Goal: Task Accomplishment & Management: Use online tool/utility

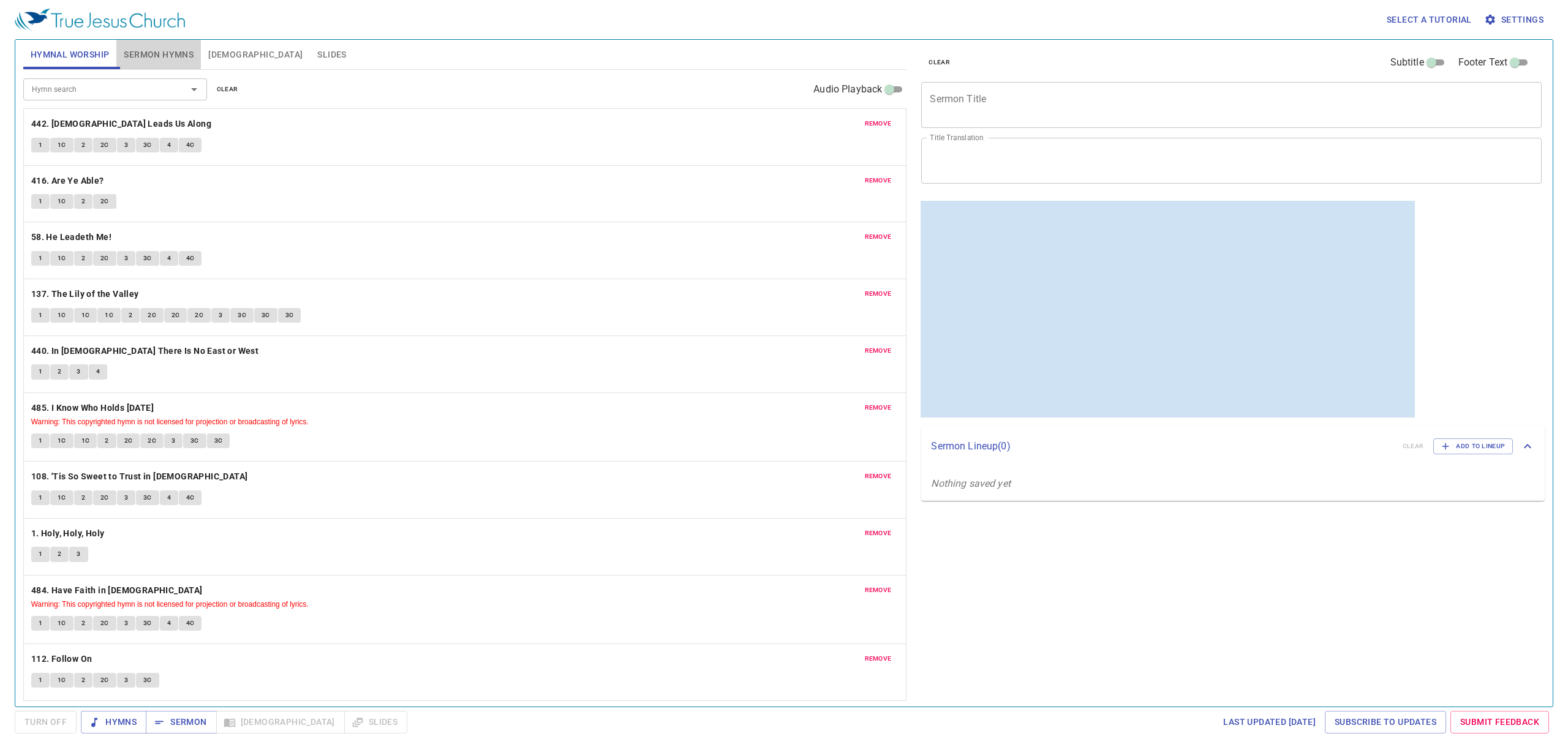
click at [169, 60] on span "Sermon Hymns" at bounding box center [158, 55] width 70 height 15
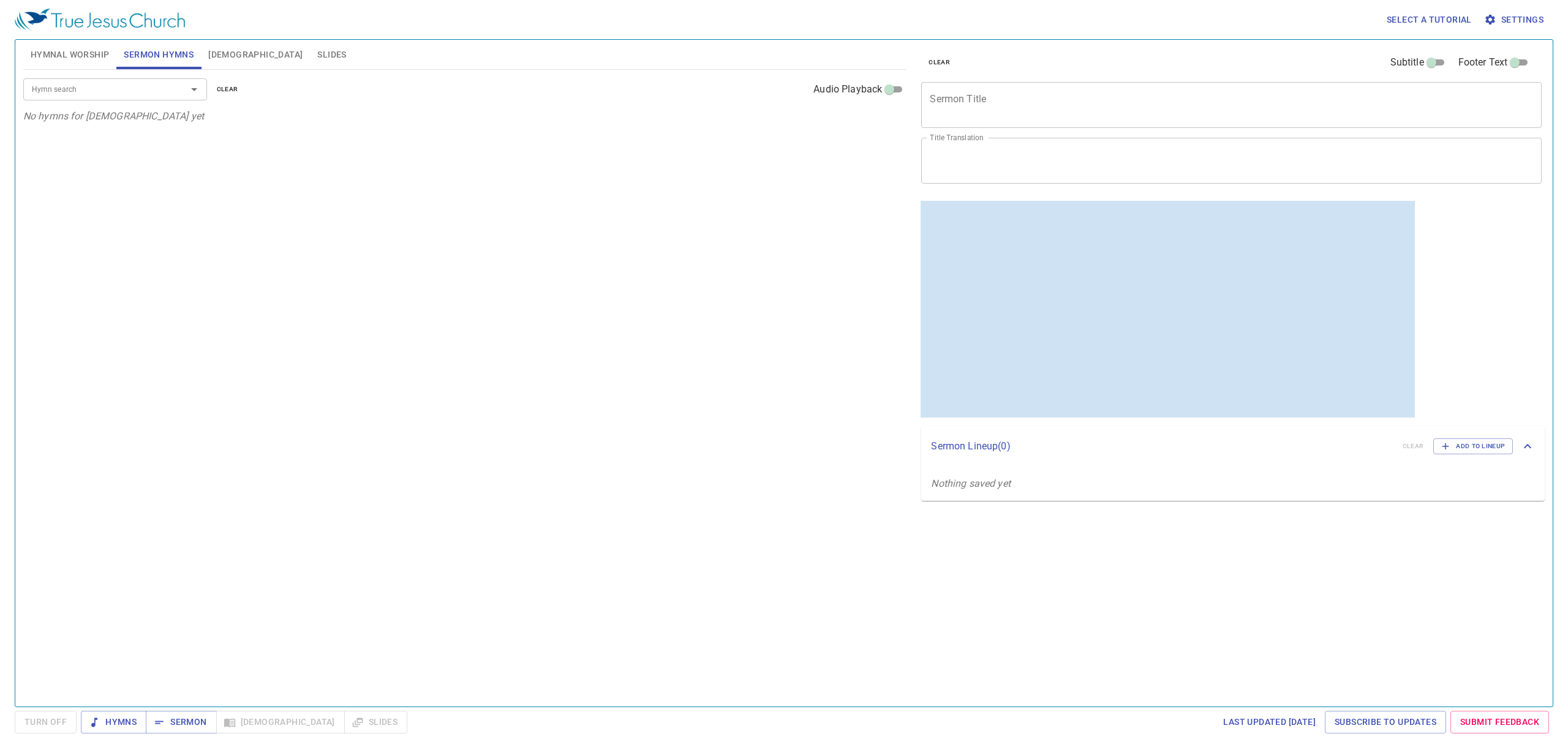
click at [98, 84] on input "Hymn search" at bounding box center [97, 89] width 140 height 14
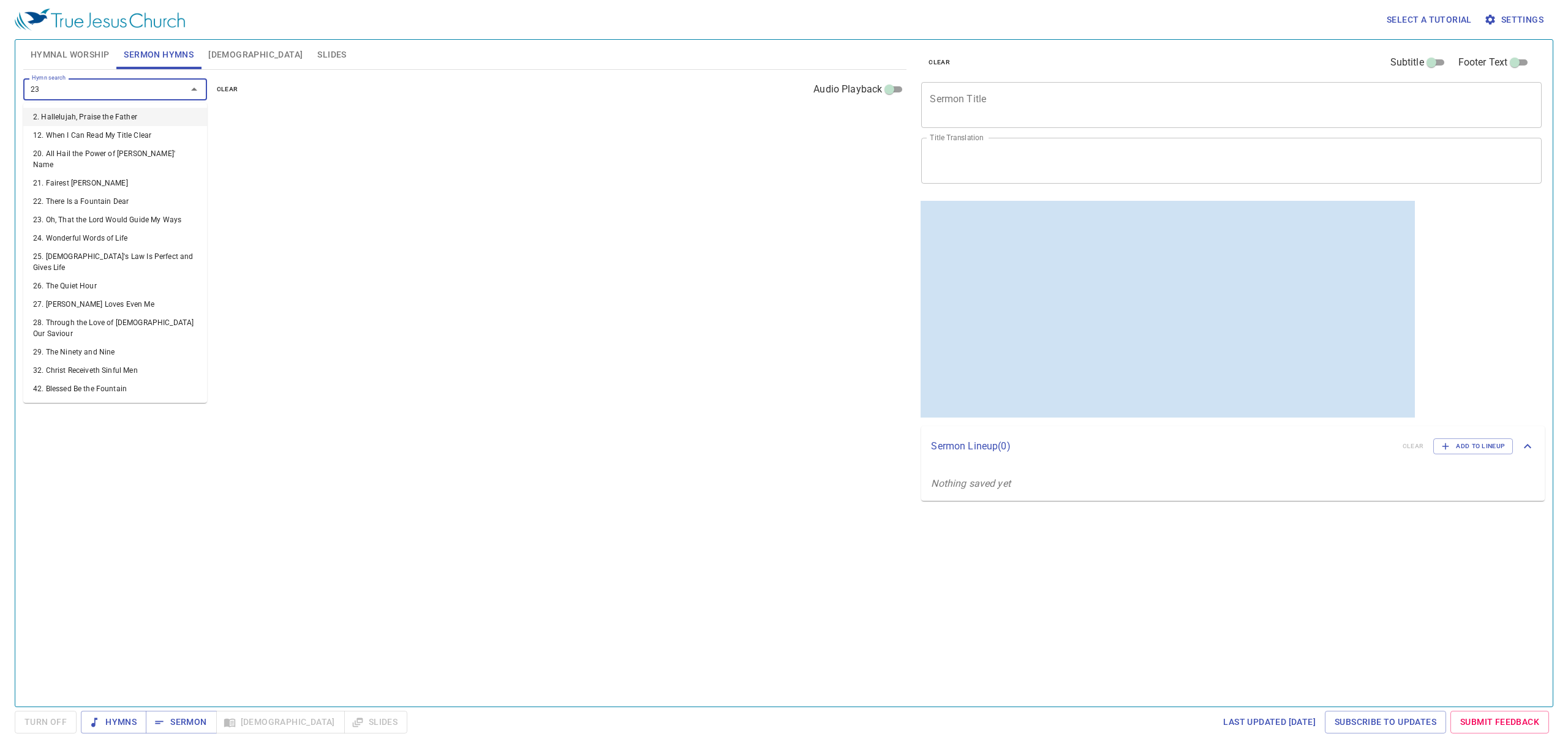
type input "236"
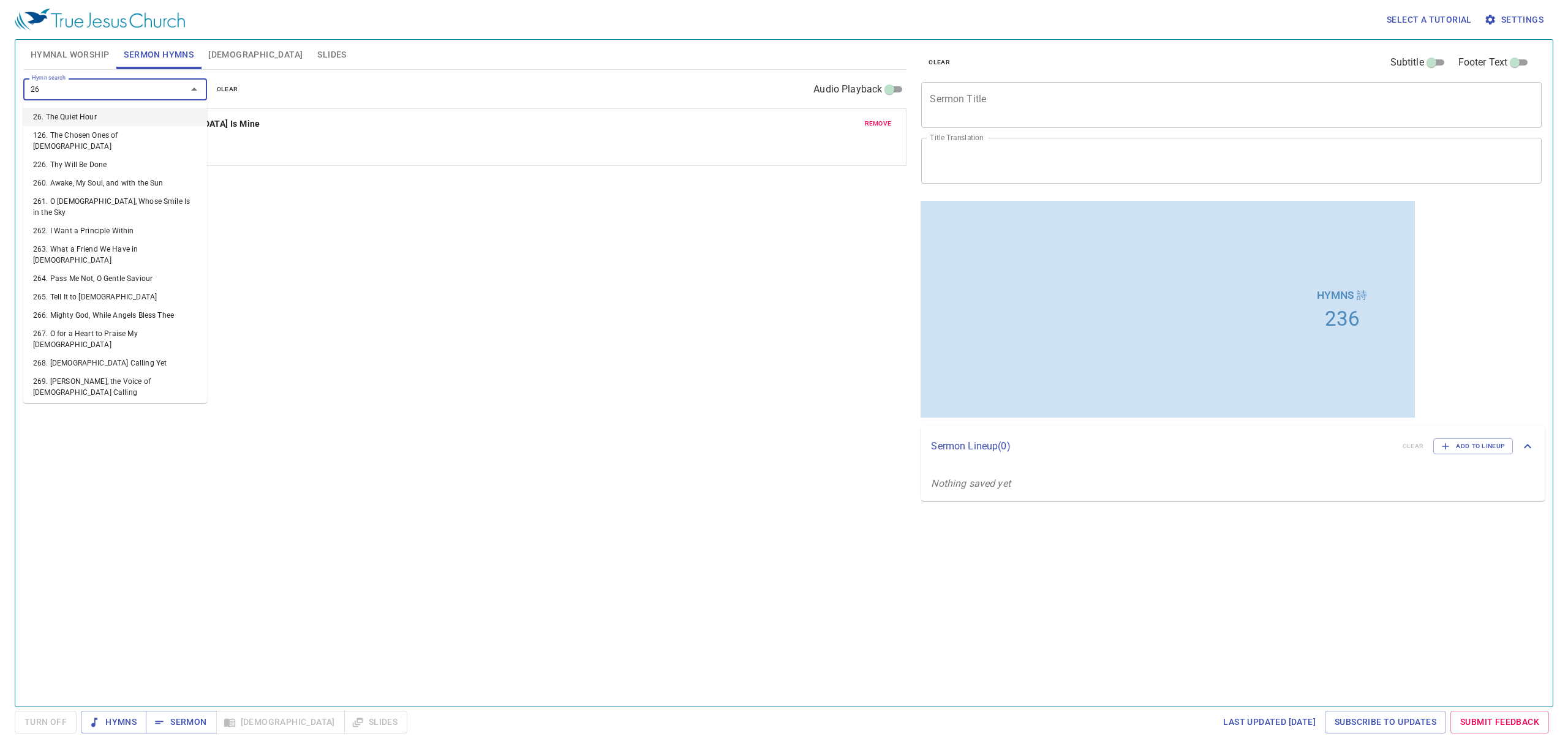
type input "263"
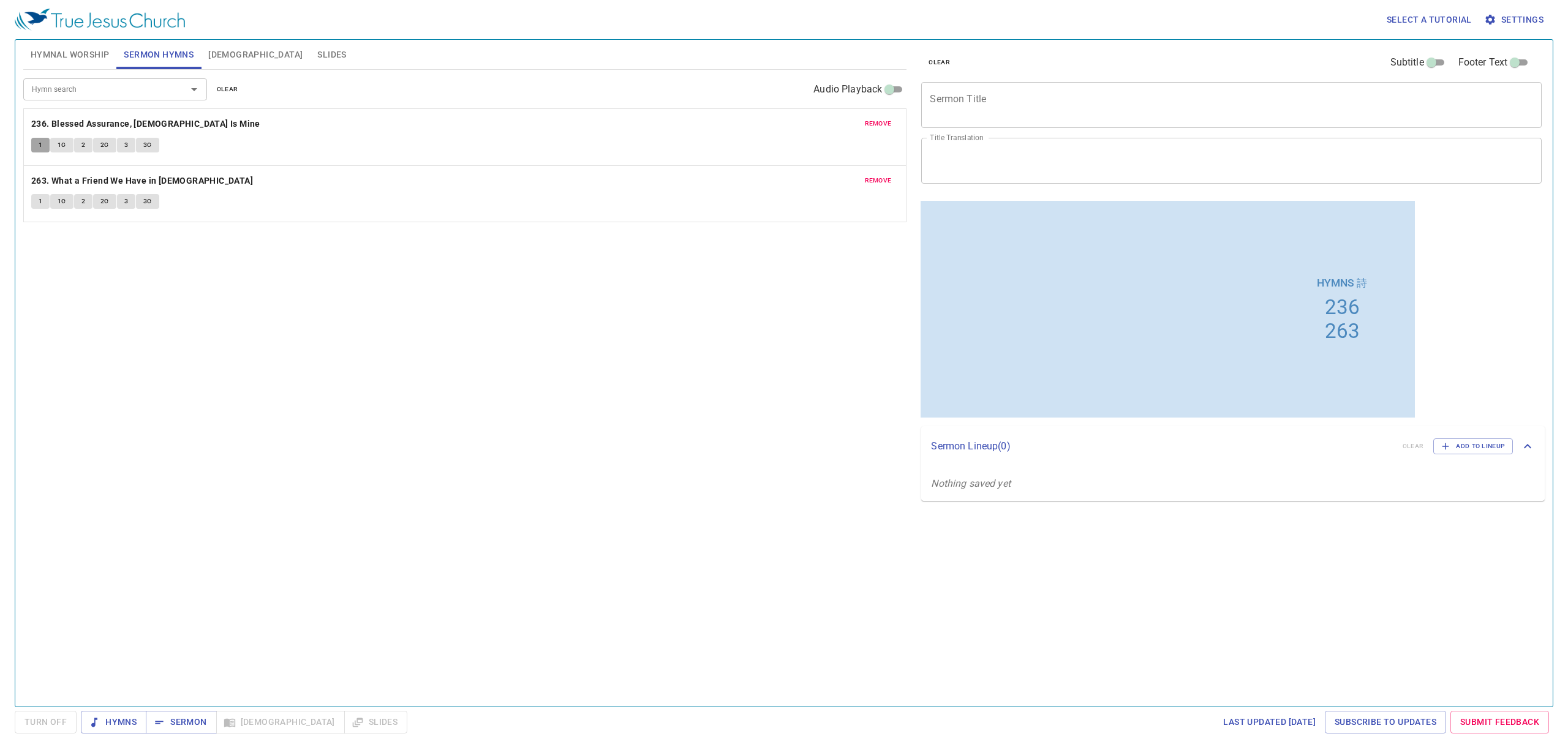
click at [43, 149] on button "1" at bounding box center [41, 145] width 19 height 15
click at [1526, 22] on span "Settings" at bounding box center [1515, 20] width 57 height 15
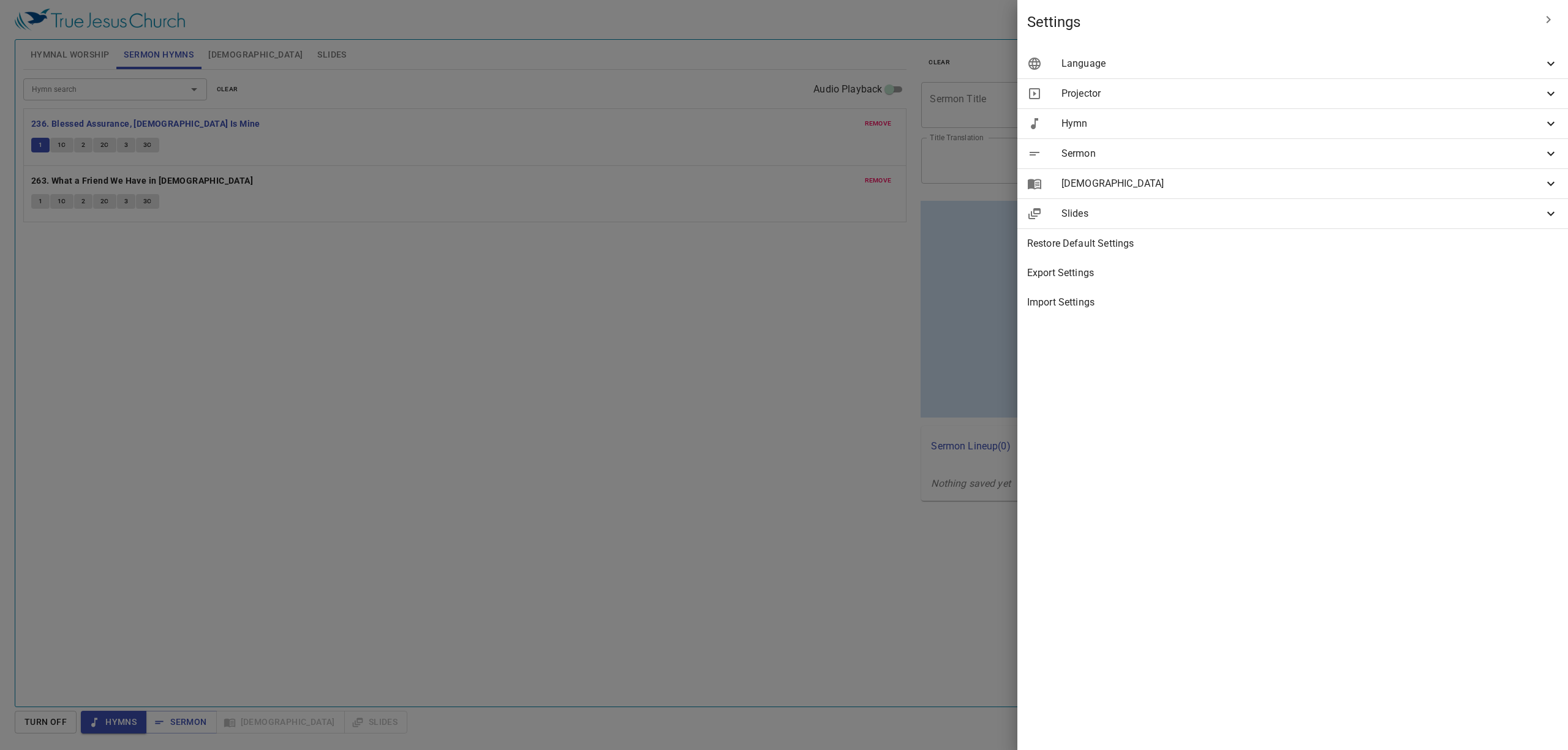
click at [1304, 131] on div "Hymn" at bounding box center [1293, 123] width 551 height 30
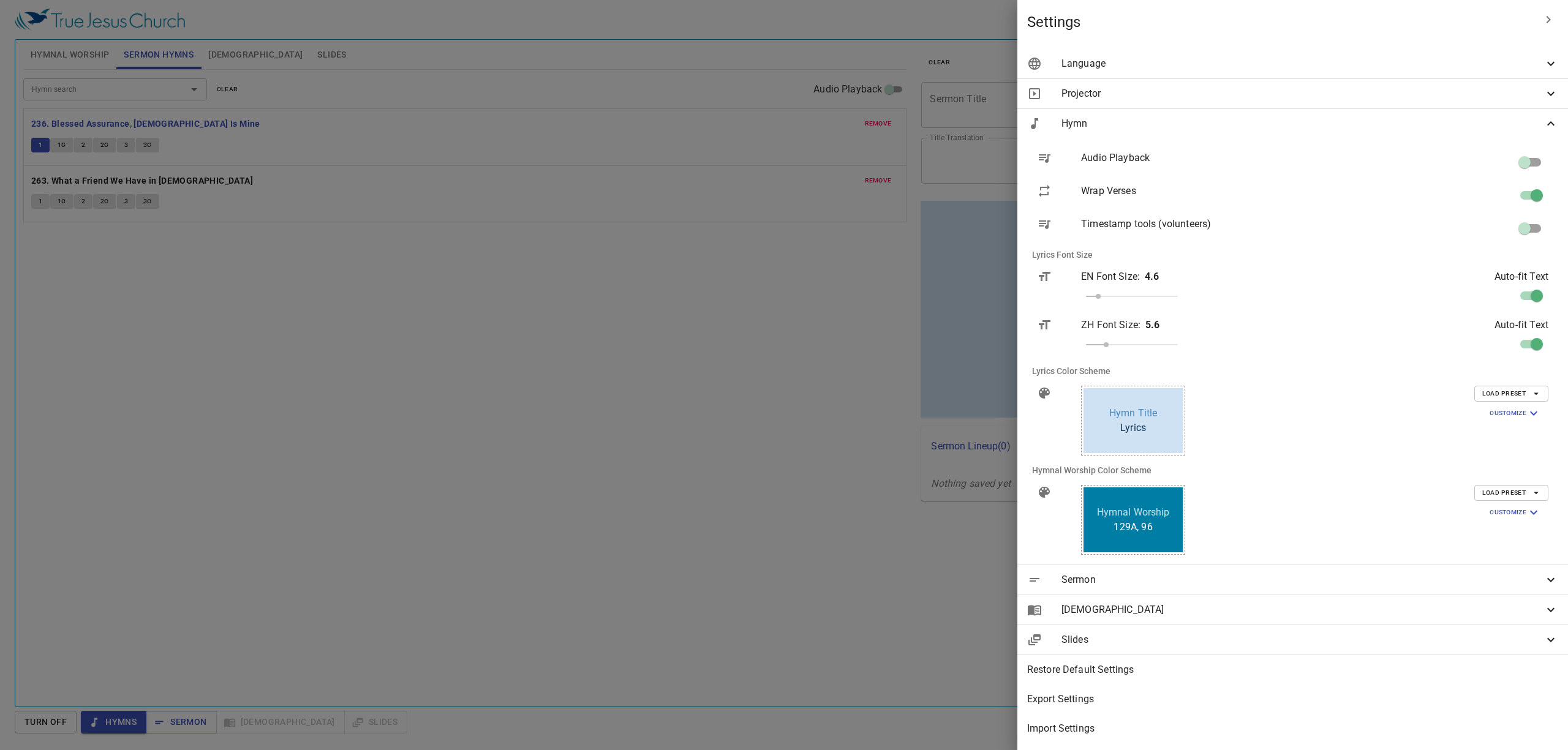
click at [1494, 410] on span "Customize" at bounding box center [1515, 413] width 51 height 15
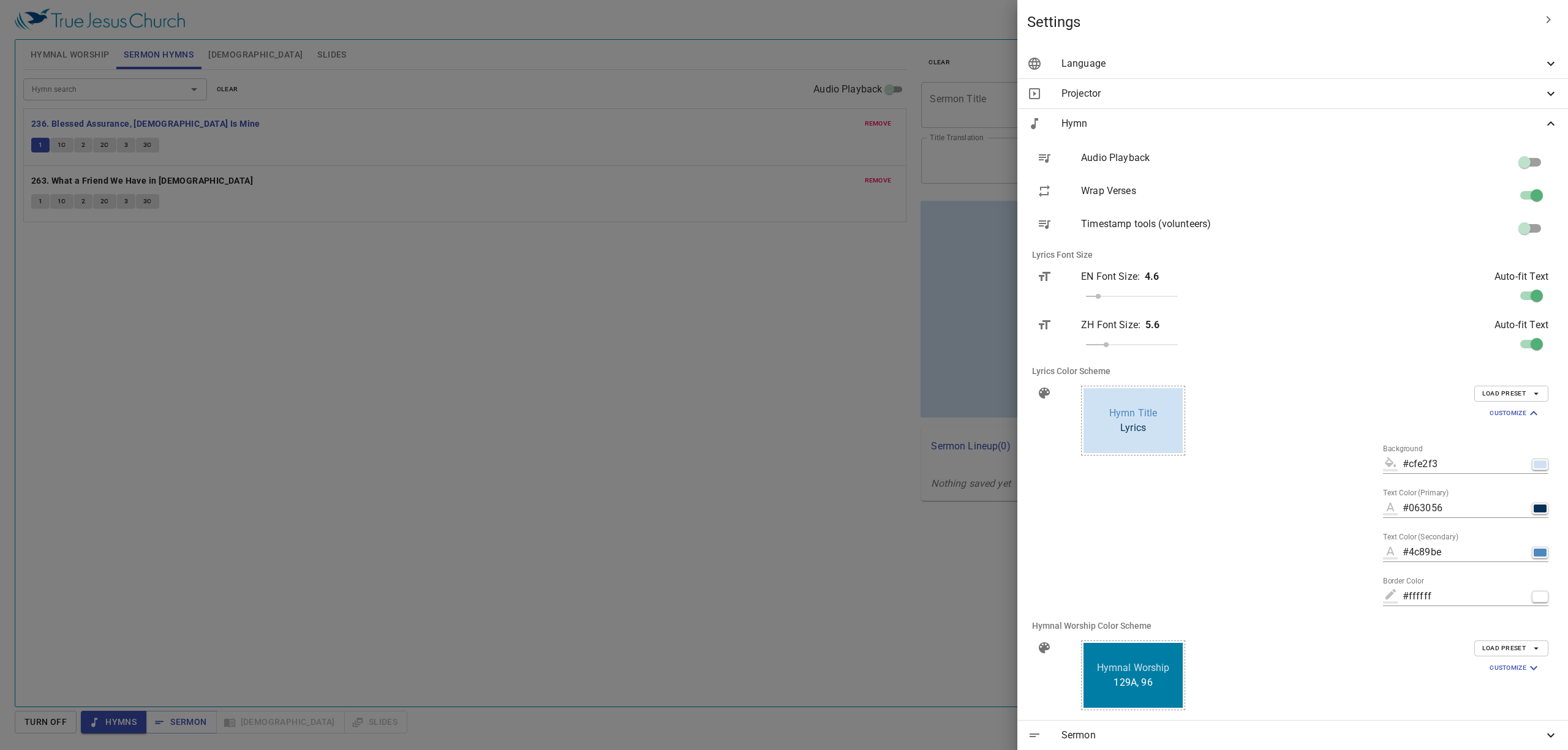
click at [1529, 471] on div "#cfe2f3" at bounding box center [1465, 464] width 165 height 19
click at [1527, 458] on div "#cfe2f3" at bounding box center [1465, 464] width 165 height 19
click at [1533, 462] on div "button" at bounding box center [1540, 464] width 13 height 8
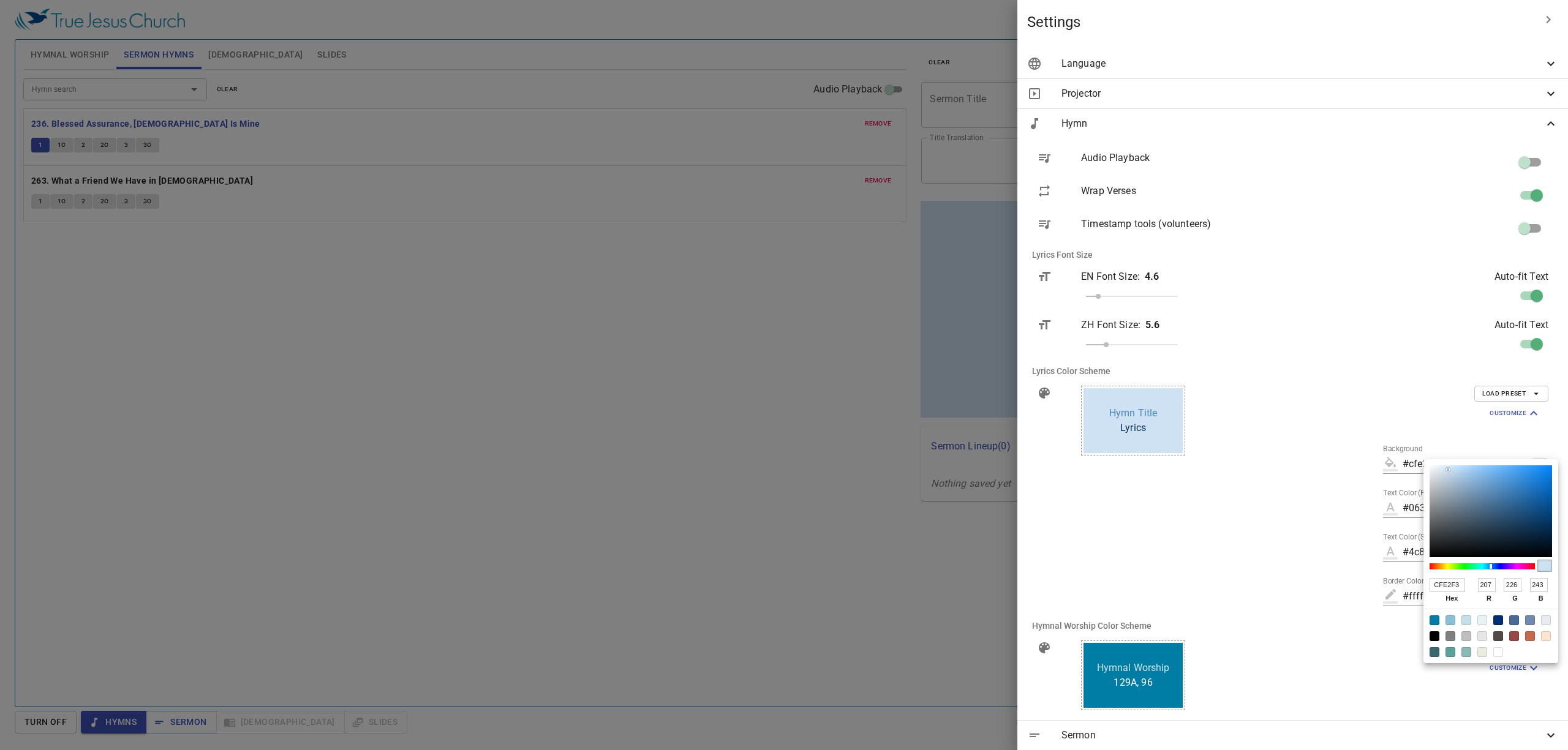
click at [1493, 654] on div at bounding box center [1498, 652] width 10 height 10
type input "#ffffff"
type input "FFFFFF"
type input "255"
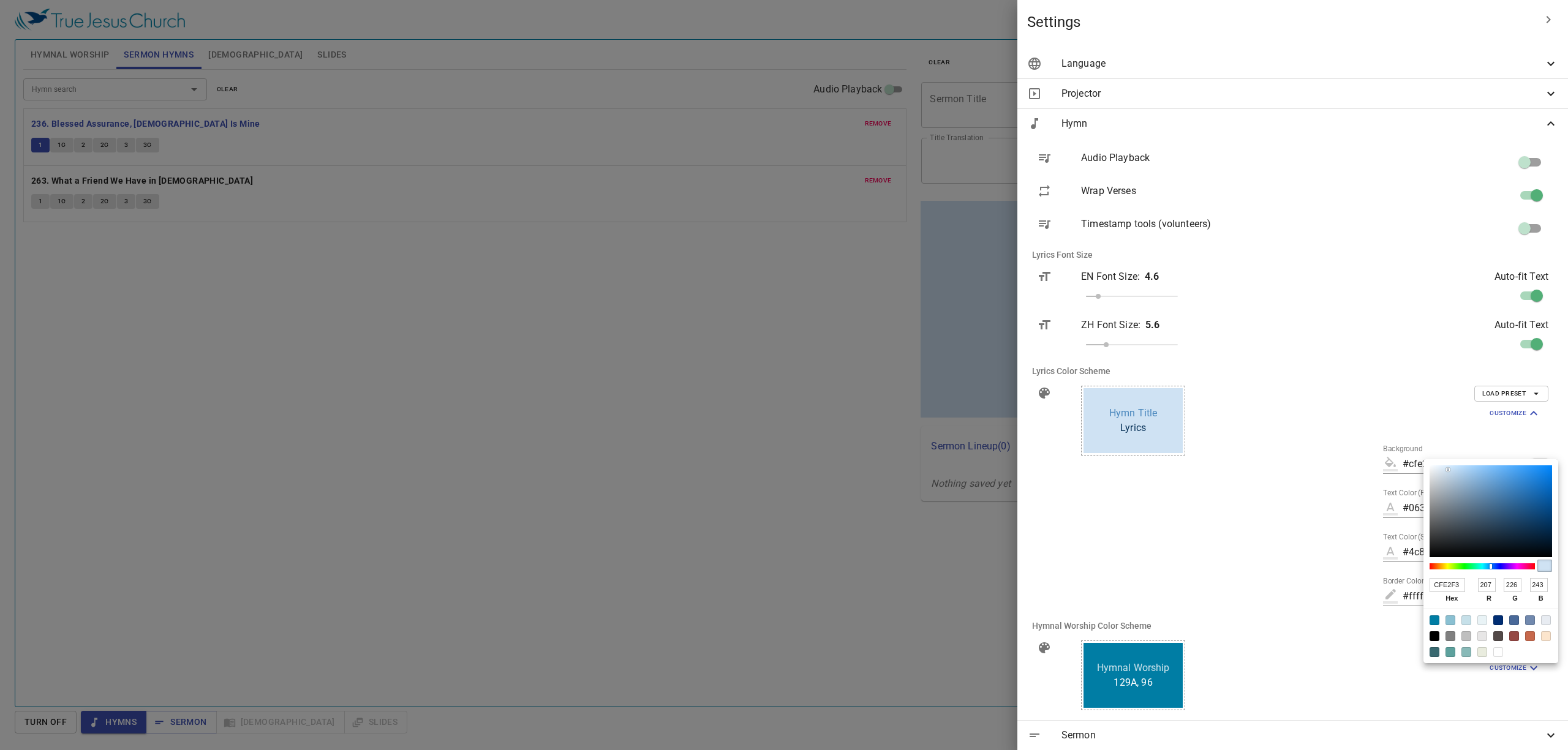
type input "255"
click at [1073, 569] on div at bounding box center [784, 375] width 1568 height 750
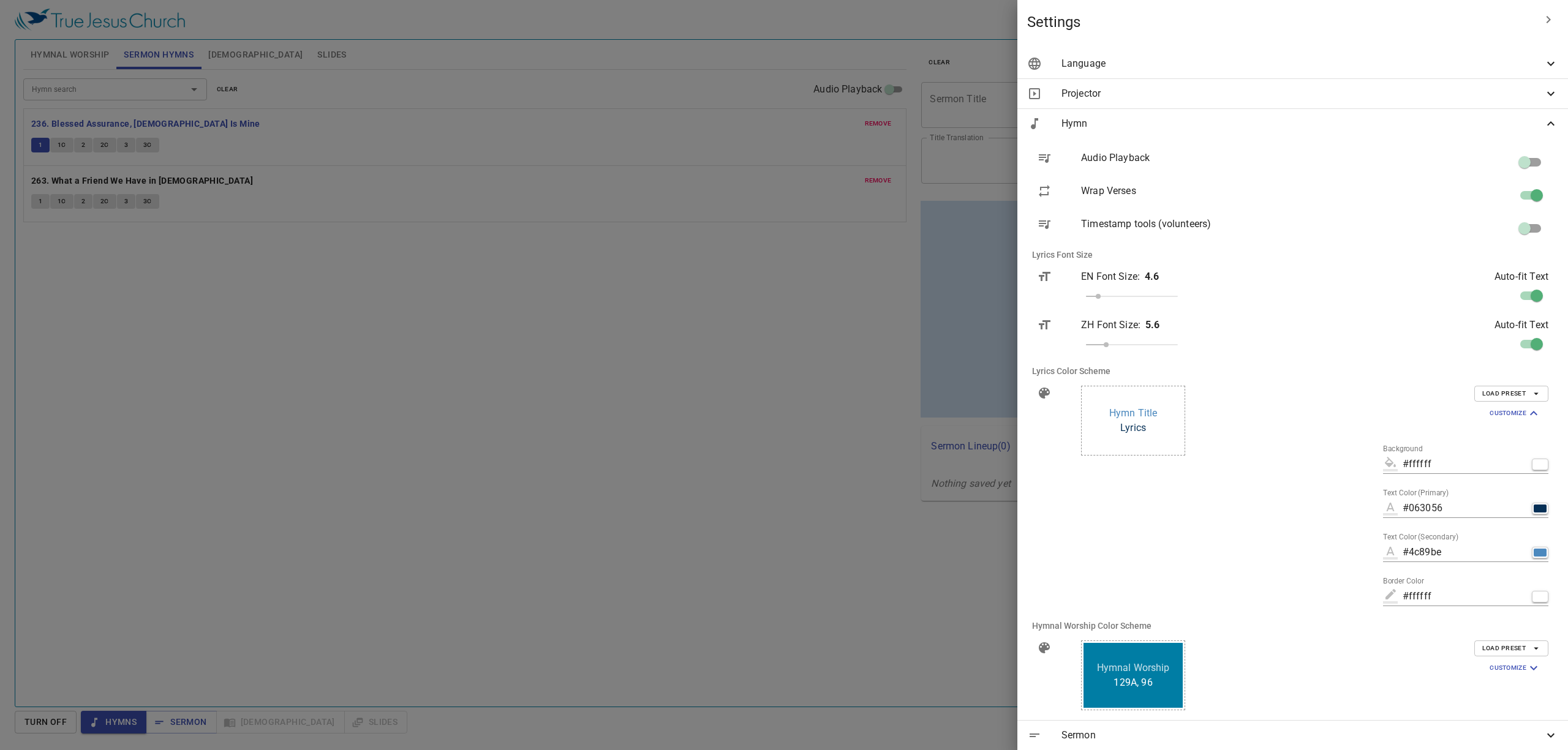
click at [1304, 498] on div "Lyrics Hymn Title Accent" at bounding box center [1204, 498] width 266 height 245
click at [1105, 542] on div at bounding box center [784, 375] width 1568 height 750
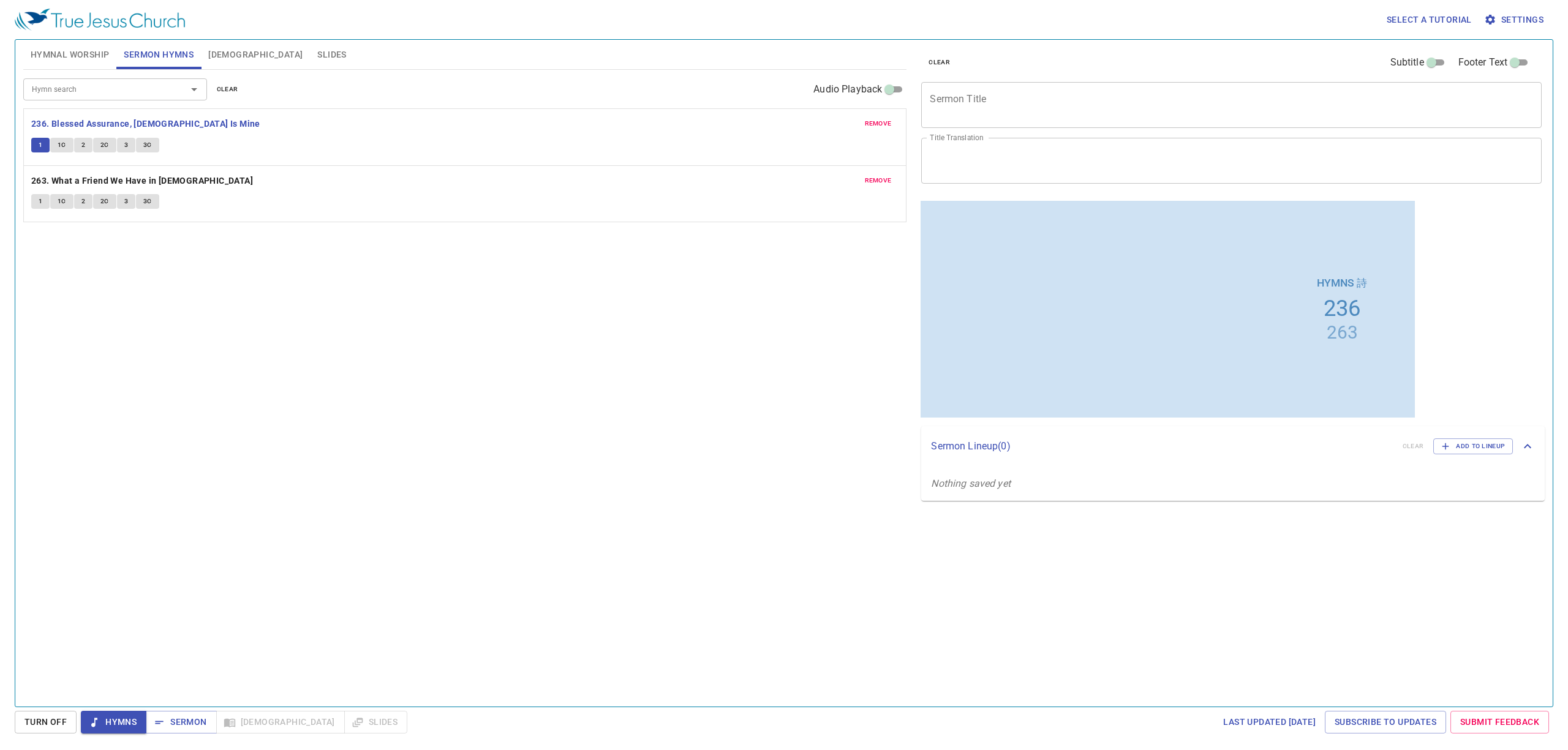
click at [95, 52] on span "Hymnal Worship" at bounding box center [70, 55] width 79 height 15
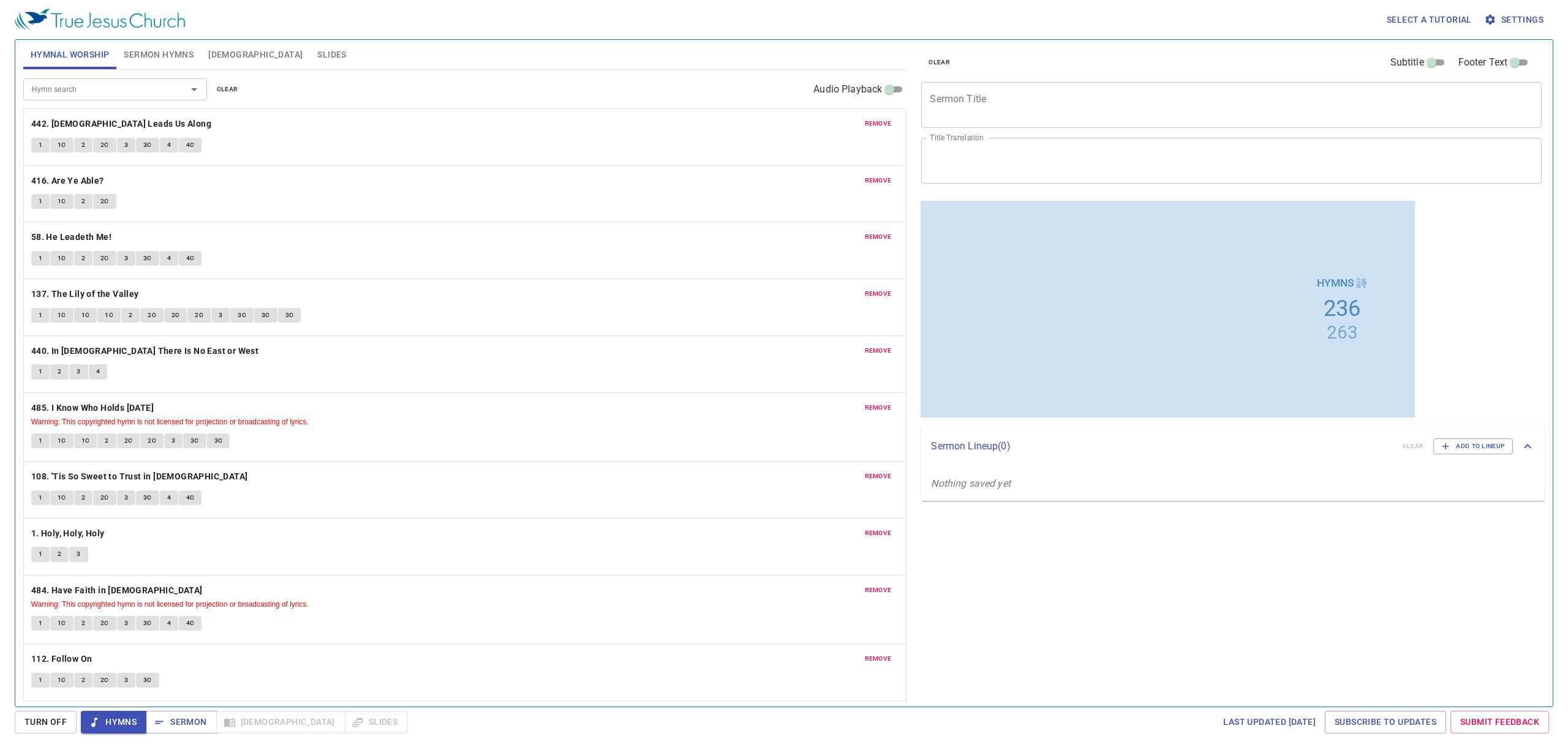
click at [143, 51] on span "Sermon Hymns" at bounding box center [158, 55] width 70 height 15
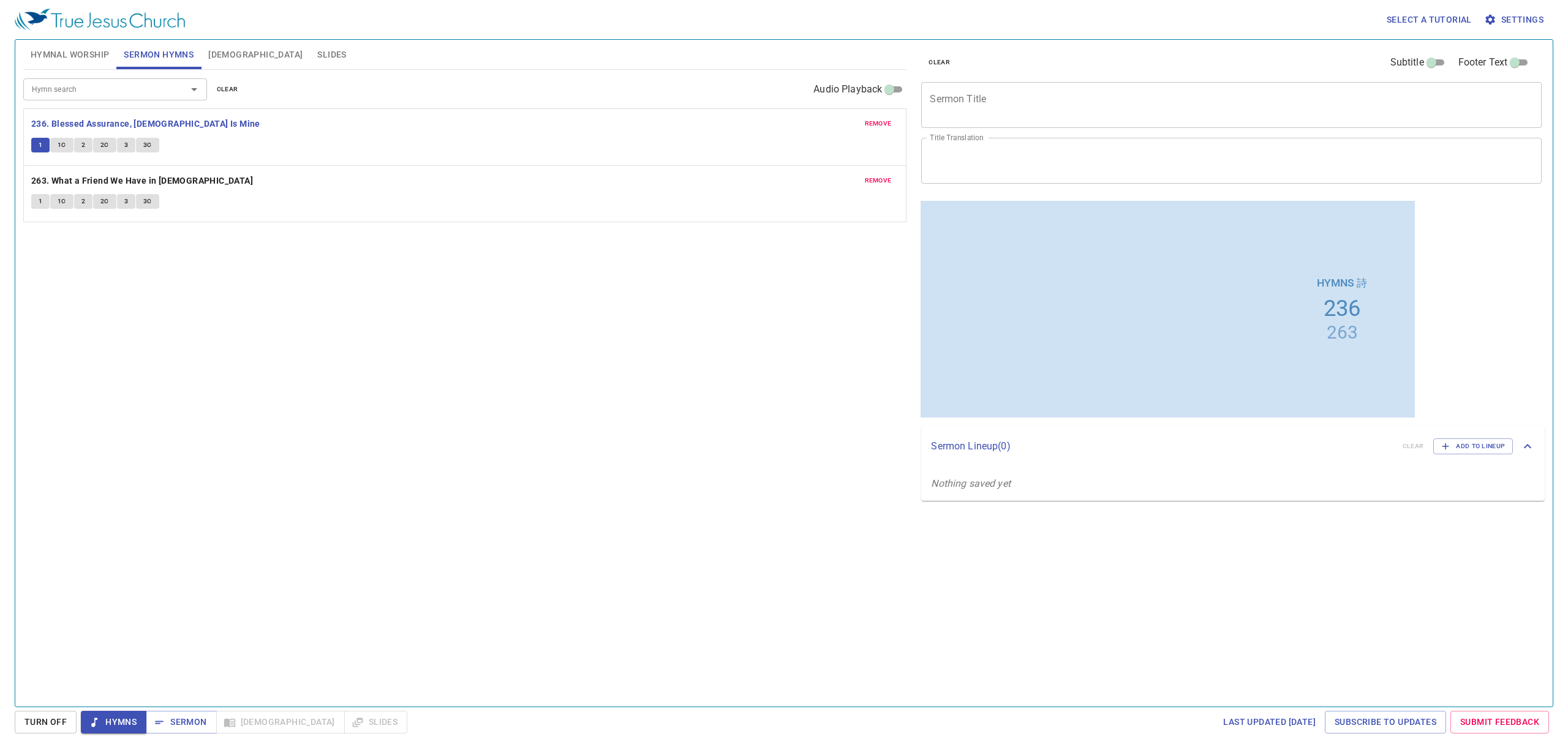
click at [1098, 287] on div at bounding box center [1095, 254] width 349 height 87
click at [61, 145] on span "1C" at bounding box center [61, 145] width 8 height 11
click at [82, 148] on span "2" at bounding box center [84, 145] width 4 height 11
click at [95, 152] on button "2C" at bounding box center [105, 145] width 23 height 15
drag, startPoint x: 111, startPoint y: 147, endPoint x: 116, endPoint y: 142, distance: 7.1
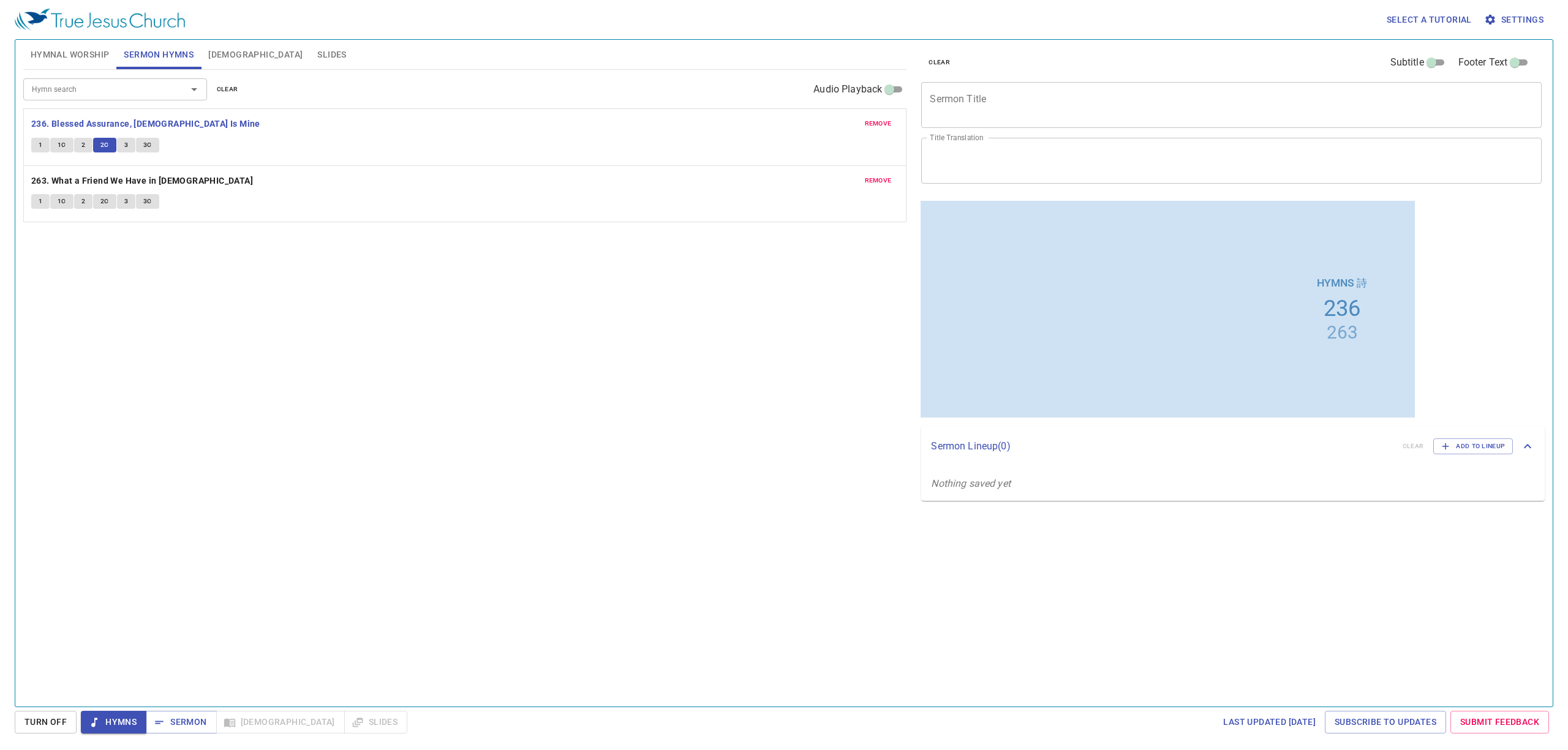
click at [116, 142] on div "1 1C 2 2C 3 3C" at bounding box center [465, 147] width 868 height 18
click at [131, 140] on button "3" at bounding box center [126, 145] width 19 height 15
click at [141, 148] on button "3C" at bounding box center [147, 145] width 23 height 15
click at [42, 199] on span "1" at bounding box center [41, 201] width 4 height 11
click at [49, 207] on button "1" at bounding box center [41, 201] width 19 height 15
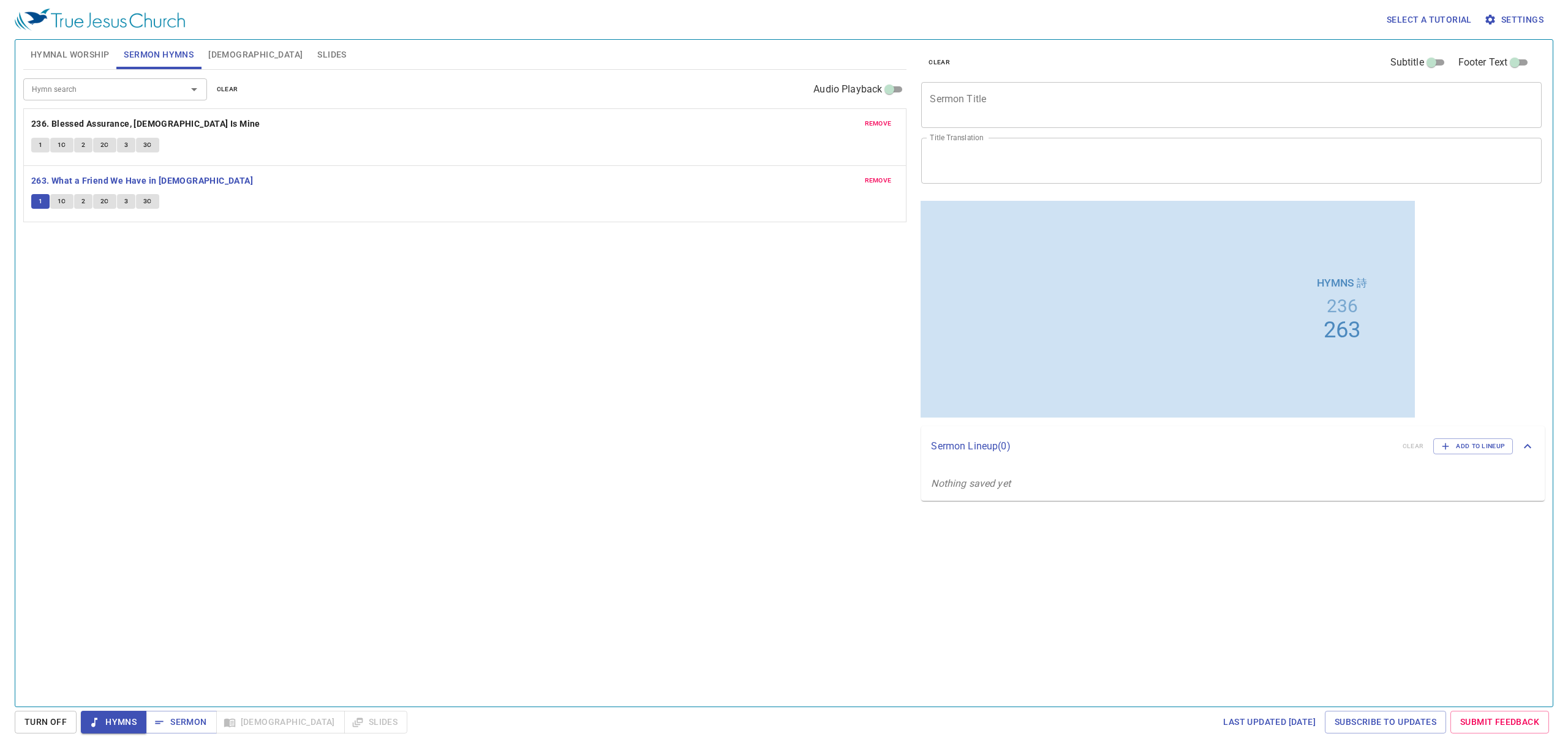
click at [57, 199] on button "1C" at bounding box center [62, 201] width 23 height 15
click at [78, 199] on button "2" at bounding box center [83, 201] width 19 height 15
click at [99, 201] on button "2C" at bounding box center [105, 201] width 23 height 15
click at [124, 202] on span "3" at bounding box center [126, 201] width 4 height 11
click at [151, 202] on span "3C" at bounding box center [147, 201] width 8 height 11
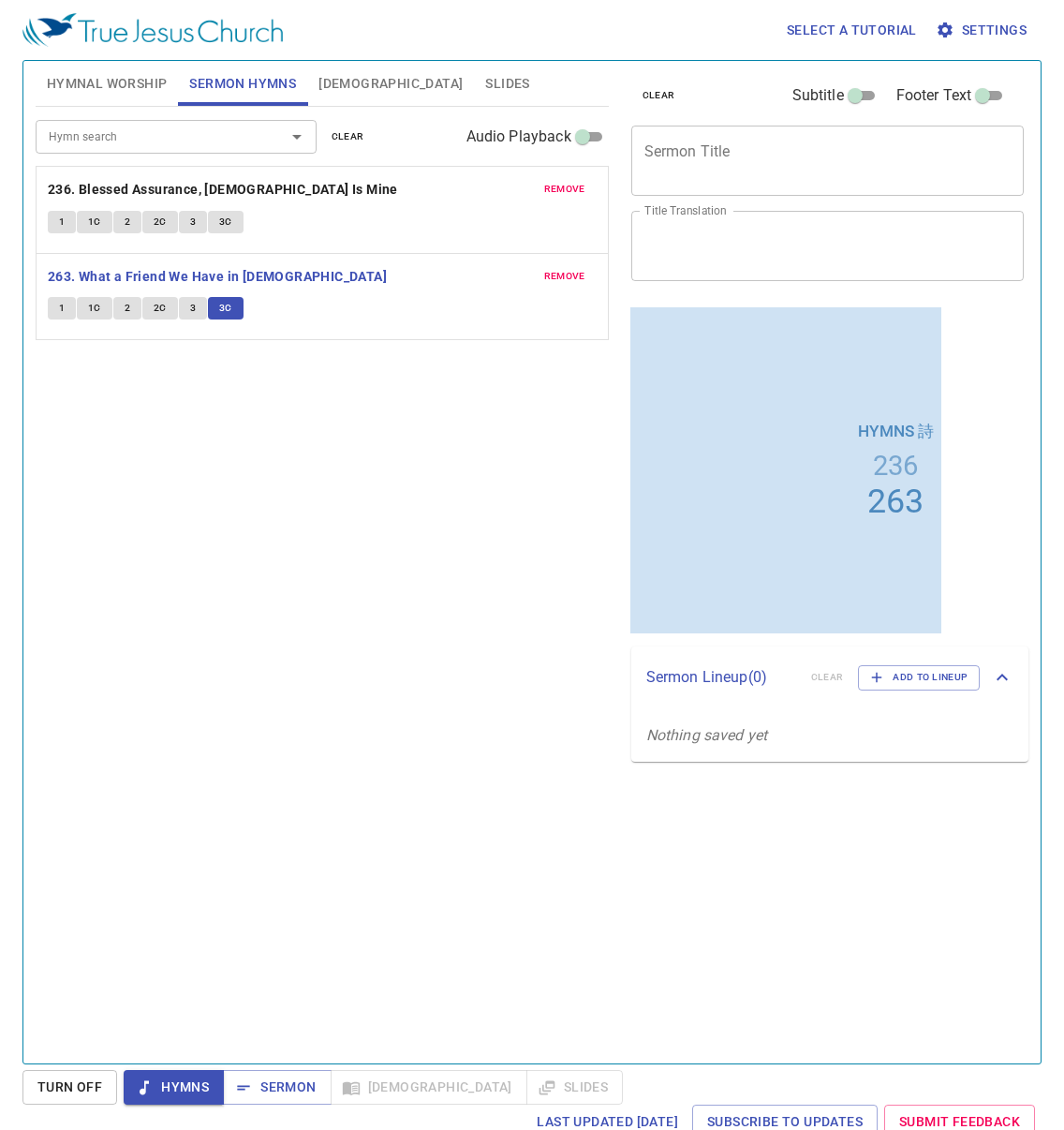
click at [467, 855] on div "Hymn search Hymn search clear Audio Playback remove 236. Blessed Assurance, Jes…" at bounding box center [322, 578] width 574 height 941
click at [103, 191] on b "236. Blessed Assurance, [DEMOGRAPHIC_DATA] Is Mine" at bounding box center [223, 190] width 350 height 24
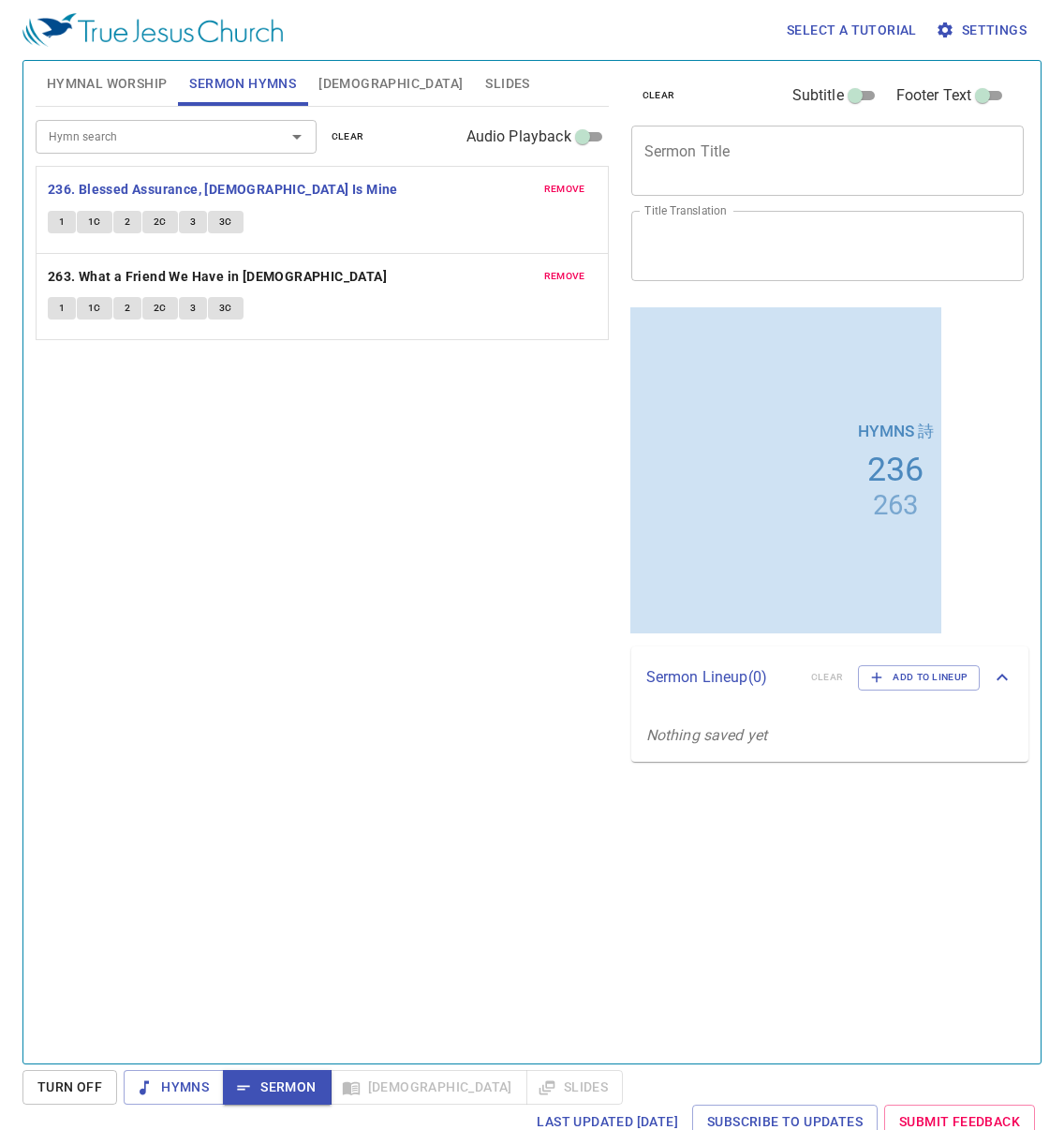
click at [87, 87] on span "Hymnal Worship" at bounding box center [107, 84] width 121 height 24
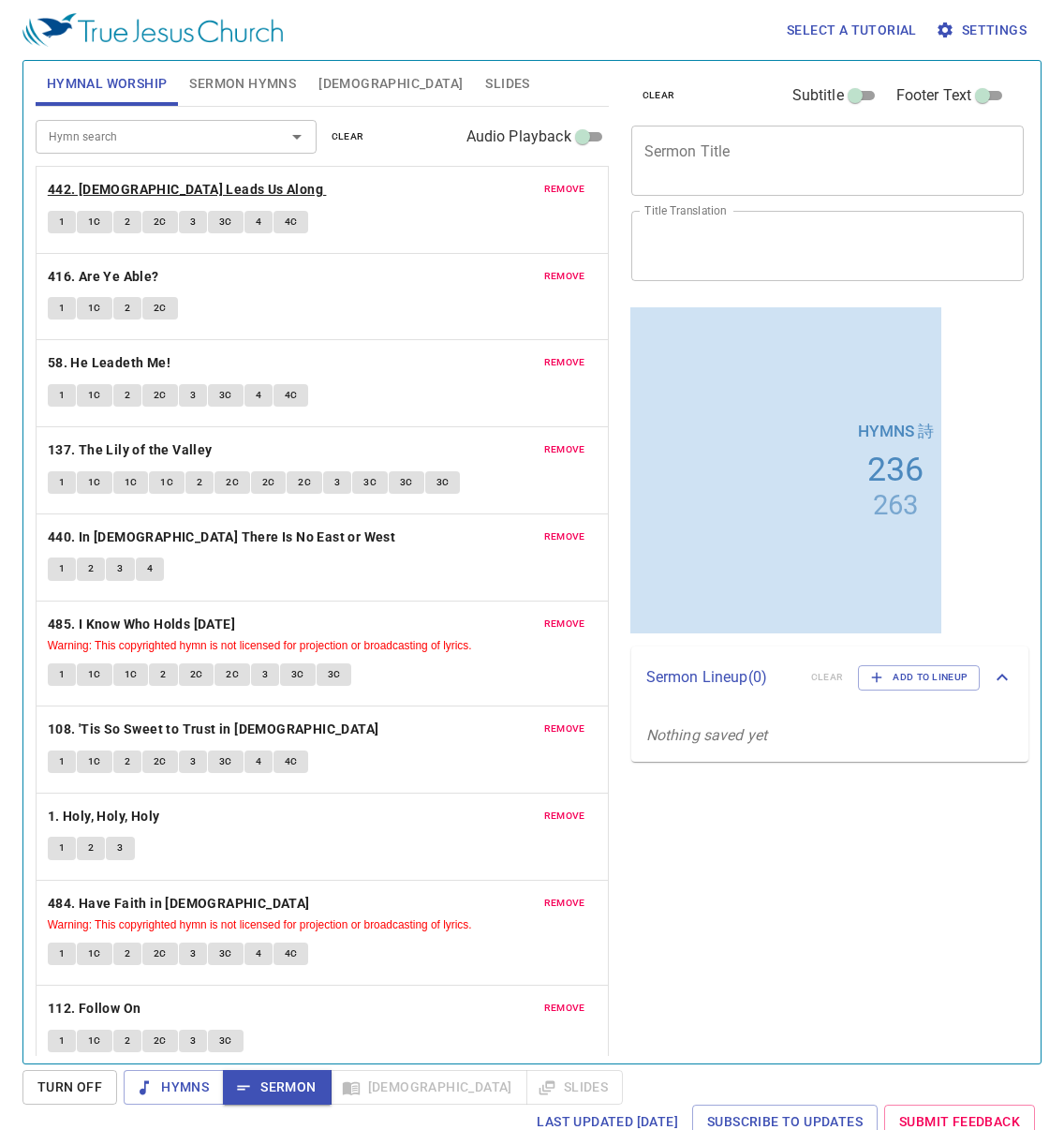
click at [129, 195] on b "442. [DEMOGRAPHIC_DATA] Leads Us Along" at bounding box center [186, 190] width 276 height 24
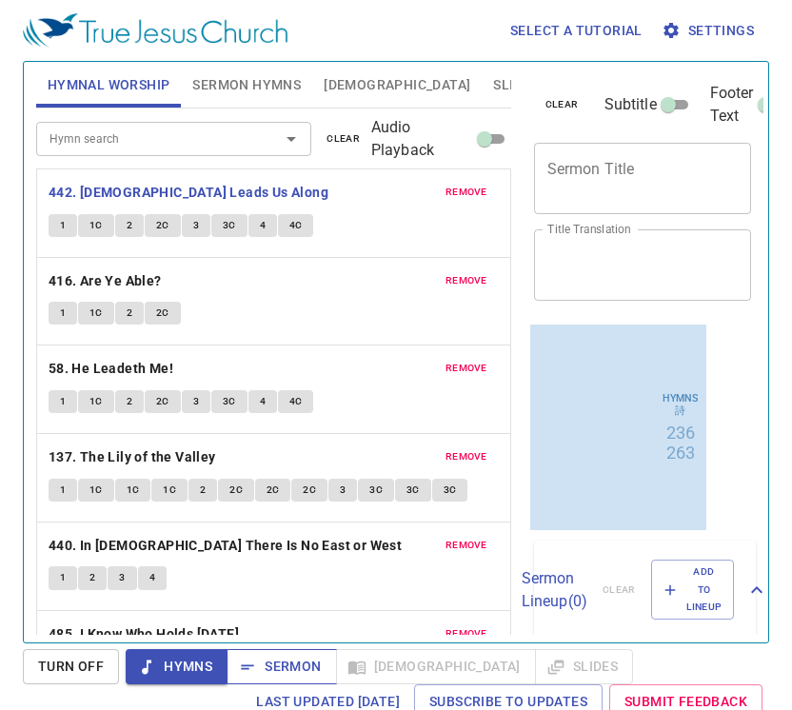
click at [262, 661] on span "Sermon" at bounding box center [281, 667] width 79 height 24
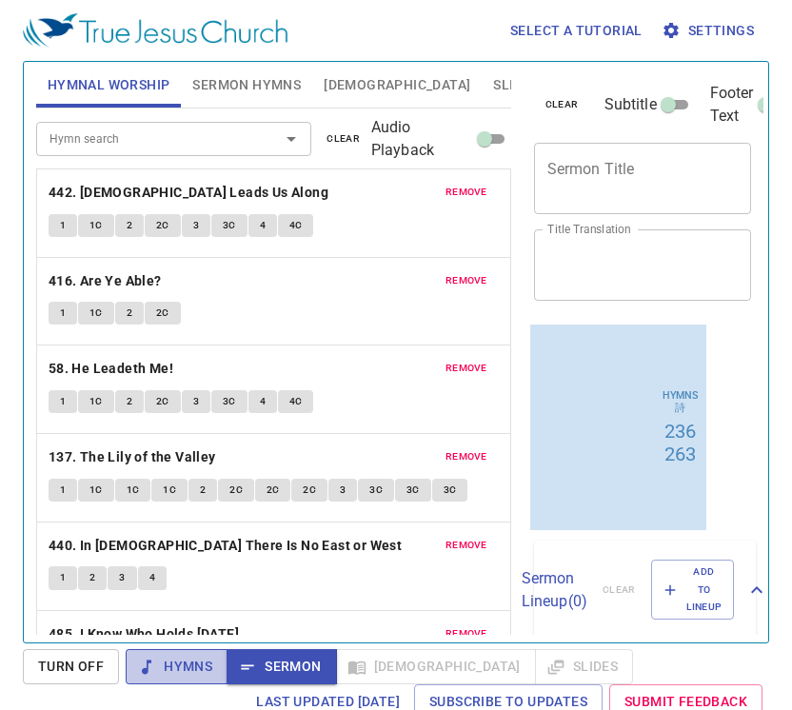
click at [181, 674] on span "Hymns" at bounding box center [176, 667] width 71 height 24
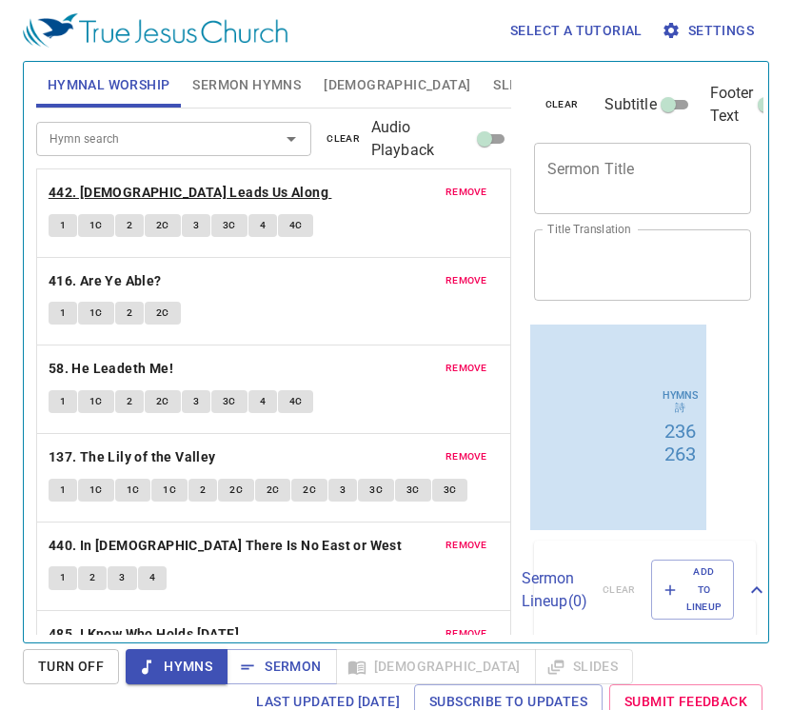
click at [190, 187] on b "442. [DEMOGRAPHIC_DATA] Leads Us Along" at bounding box center [189, 193] width 280 height 24
click at [213, 71] on button "Sermon Hymns" at bounding box center [246, 85] width 131 height 46
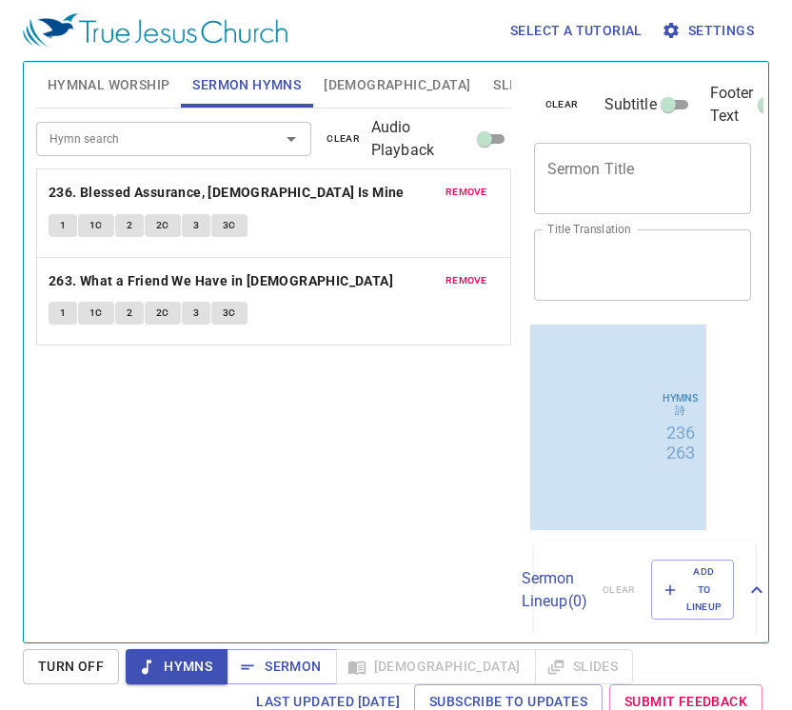
click at [145, 88] on span "Hymnal Worship" at bounding box center [109, 85] width 123 height 24
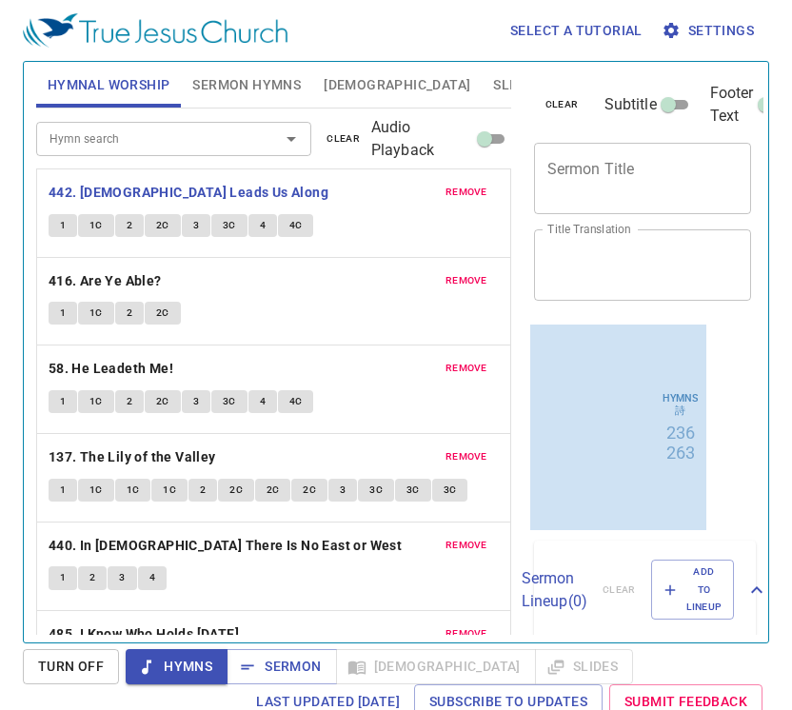
click at [228, 100] on button "Sermon Hymns" at bounding box center [246, 85] width 131 height 46
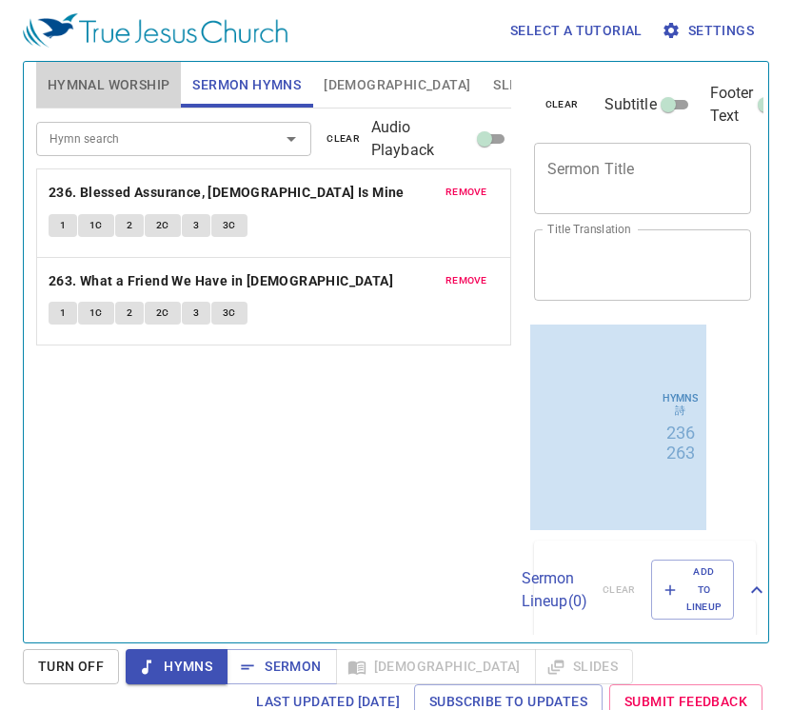
click at [122, 73] on span "Hymnal Worship" at bounding box center [109, 85] width 123 height 24
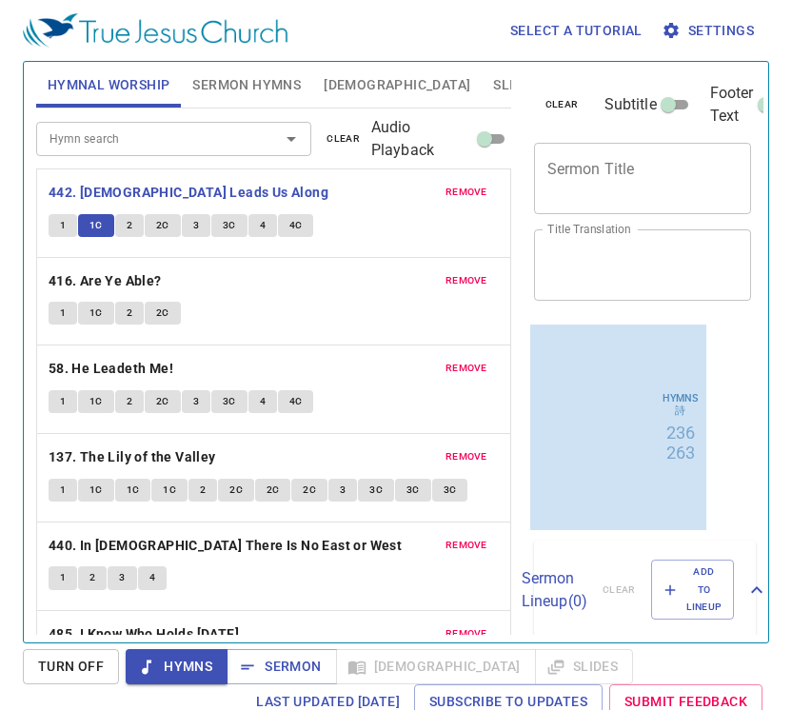
click at [326, 244] on div "remove 442. God Leads Us Along 1 1C 2 2C 3 3C 4 4C" at bounding box center [273, 213] width 473 height 88
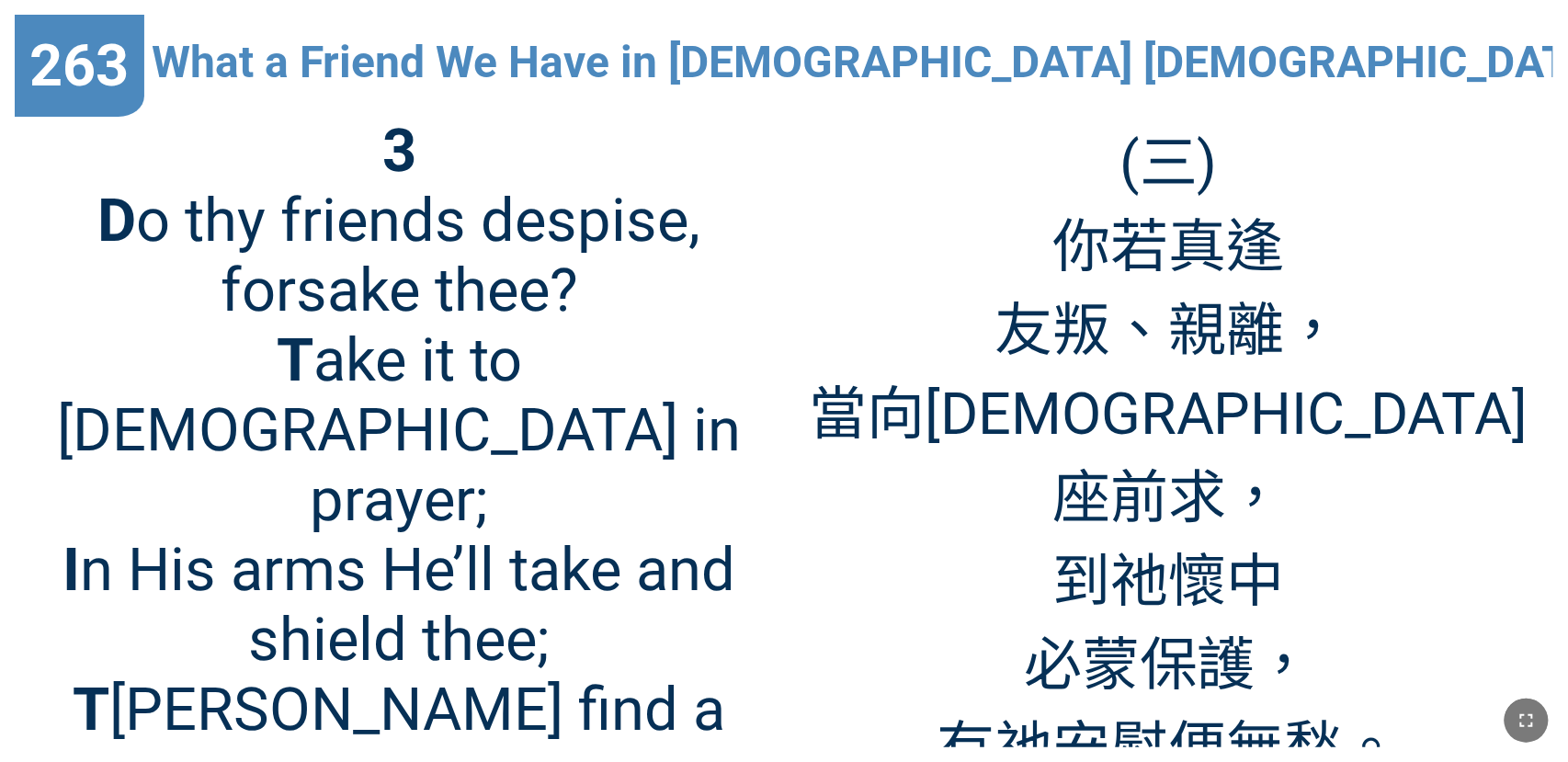
click at [986, 720] on icon "button" at bounding box center [1526, 720] width 22 height 22
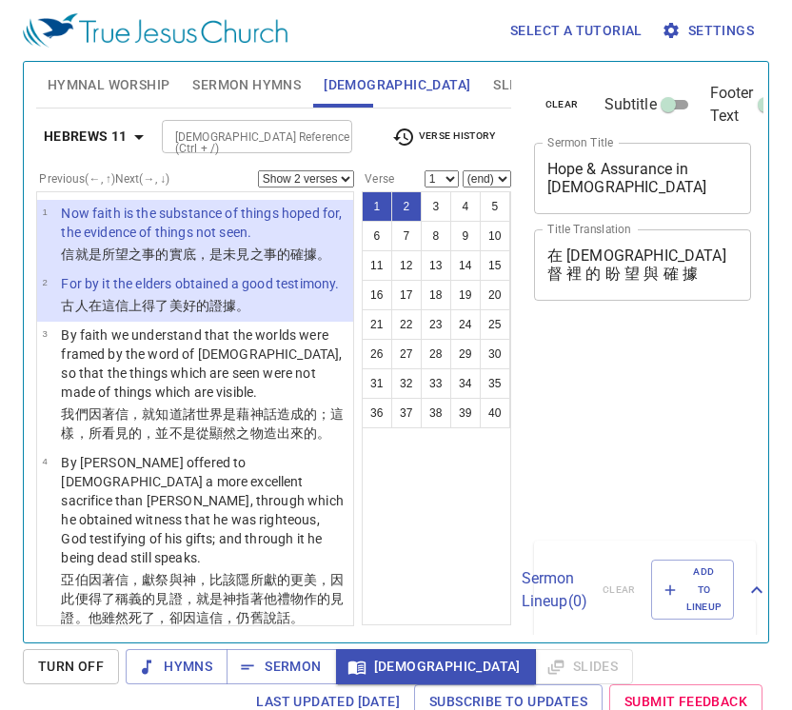
select select "2"
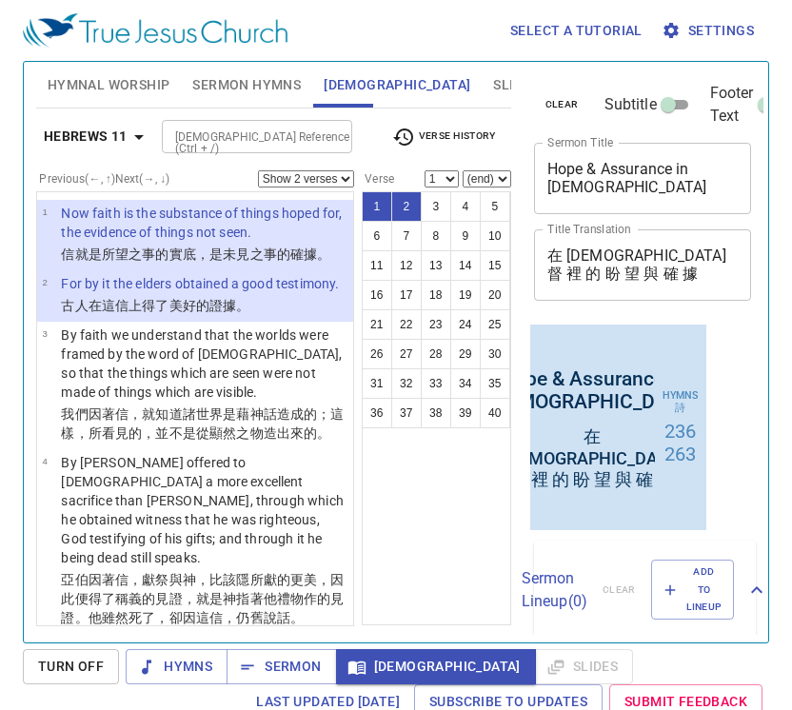
scroll to position [826, 0]
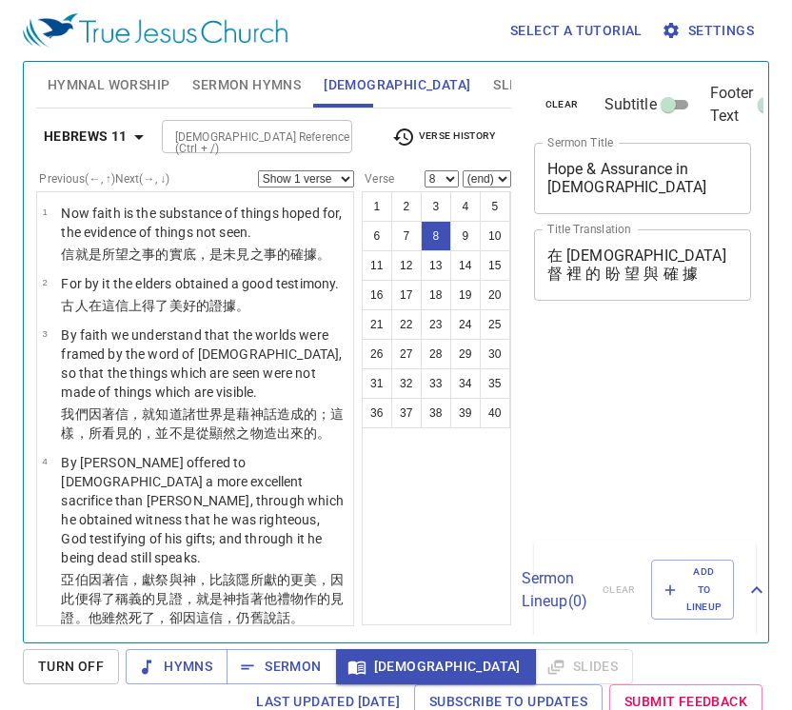
select select "8"
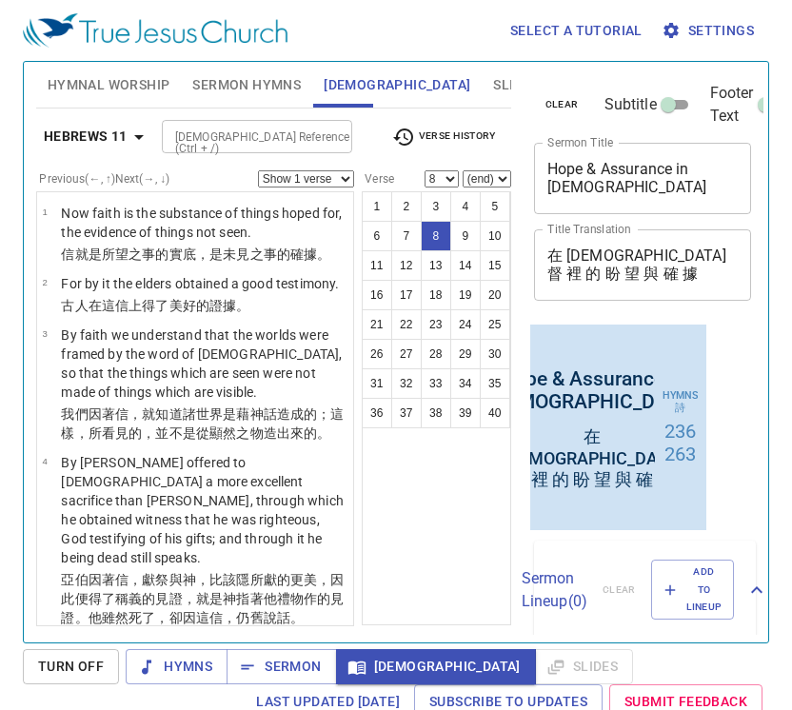
scroll to position [826, 0]
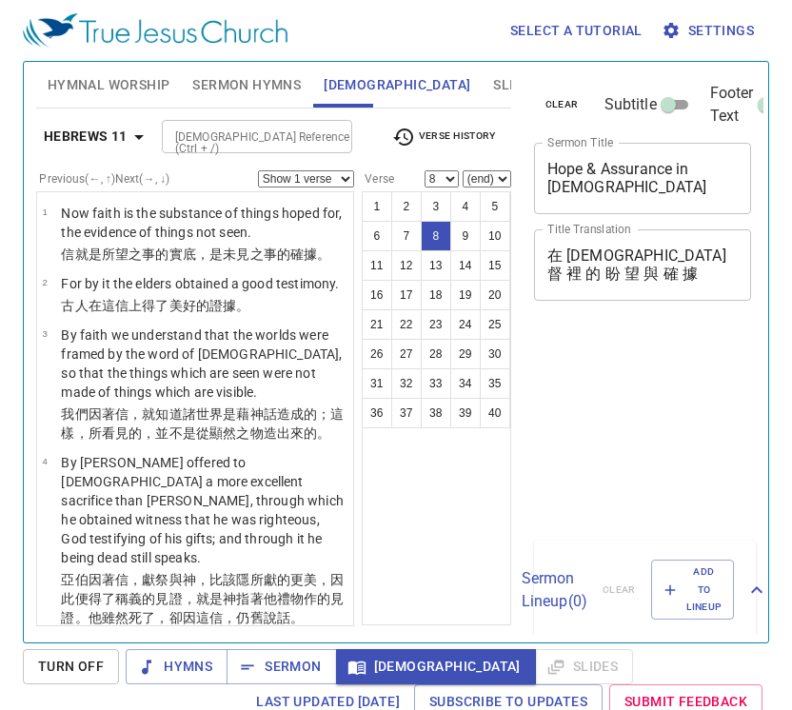
scroll to position [9, 0]
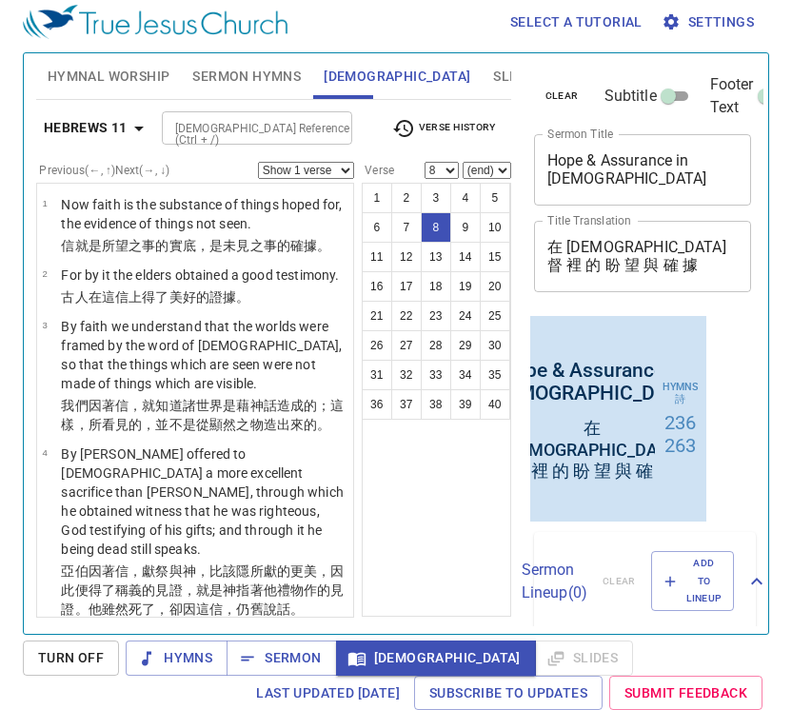
select select "9"
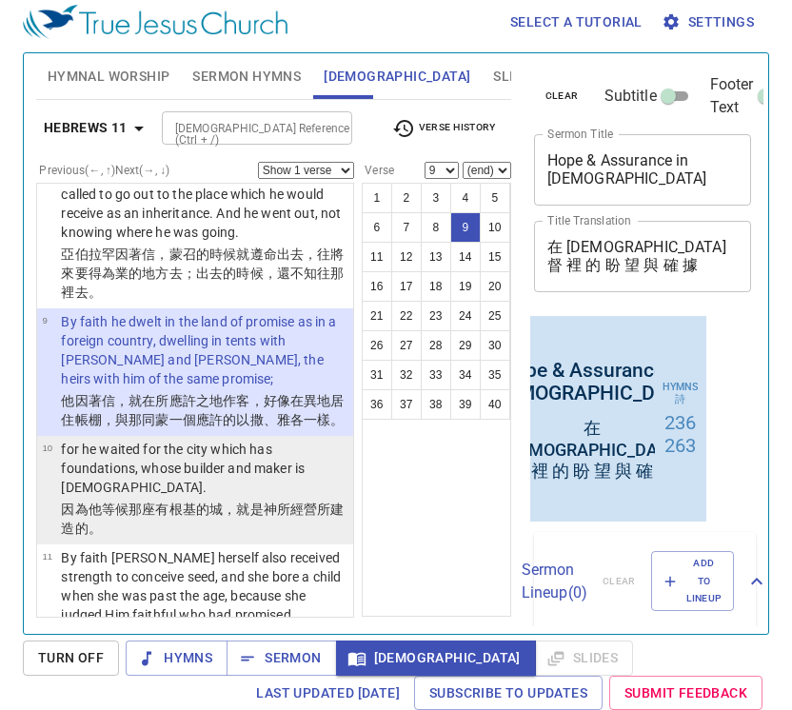
click at [270, 497] on p "for he waited for the city which has foundations, whose builder and maker is [D…" at bounding box center [204, 468] width 287 height 57
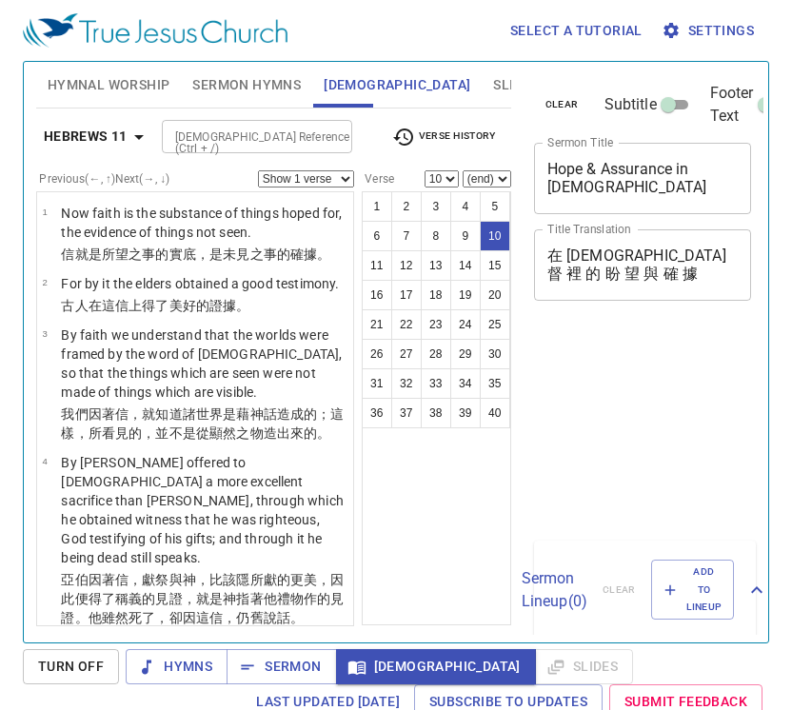
select select "10"
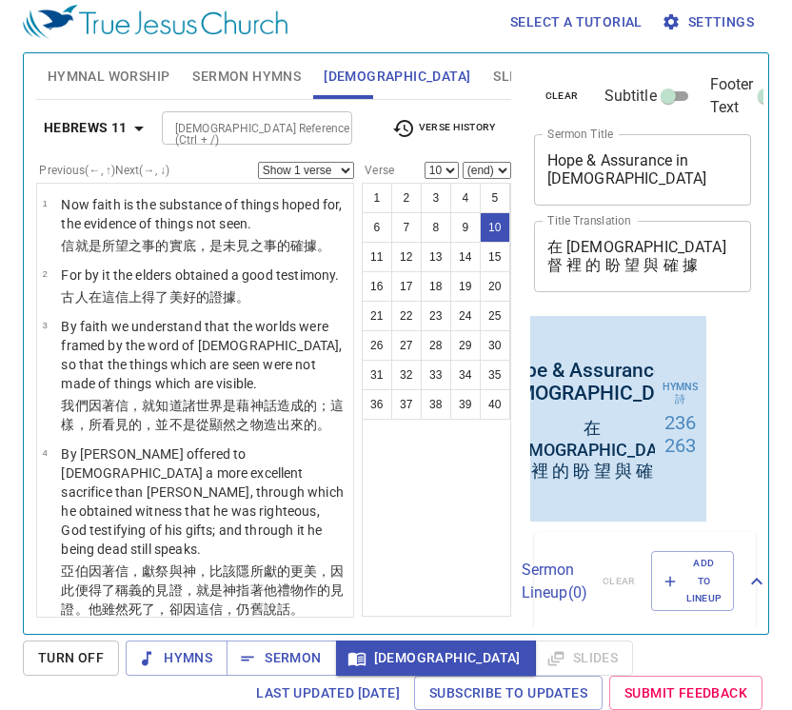
scroll to position [1069, 0]
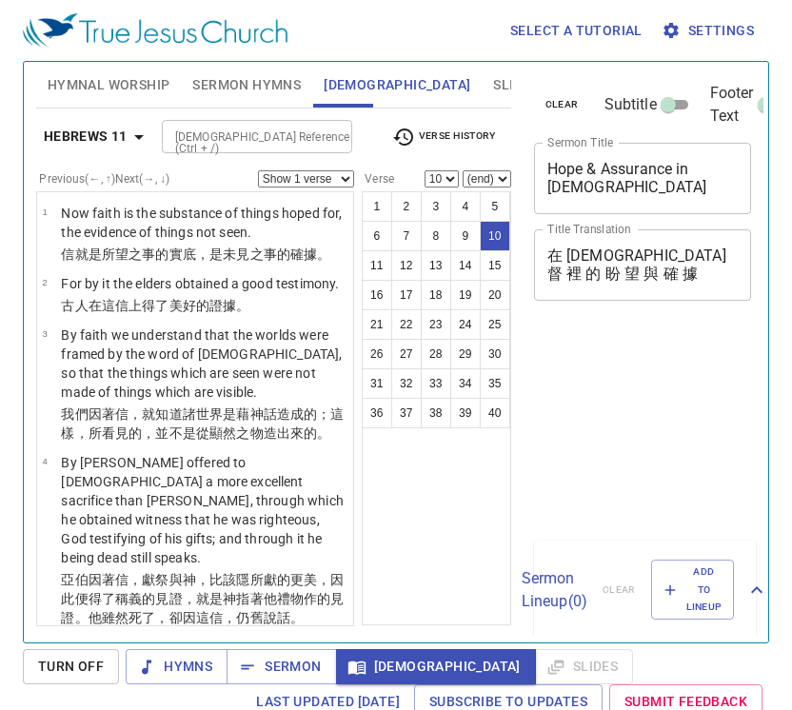
select select "10"
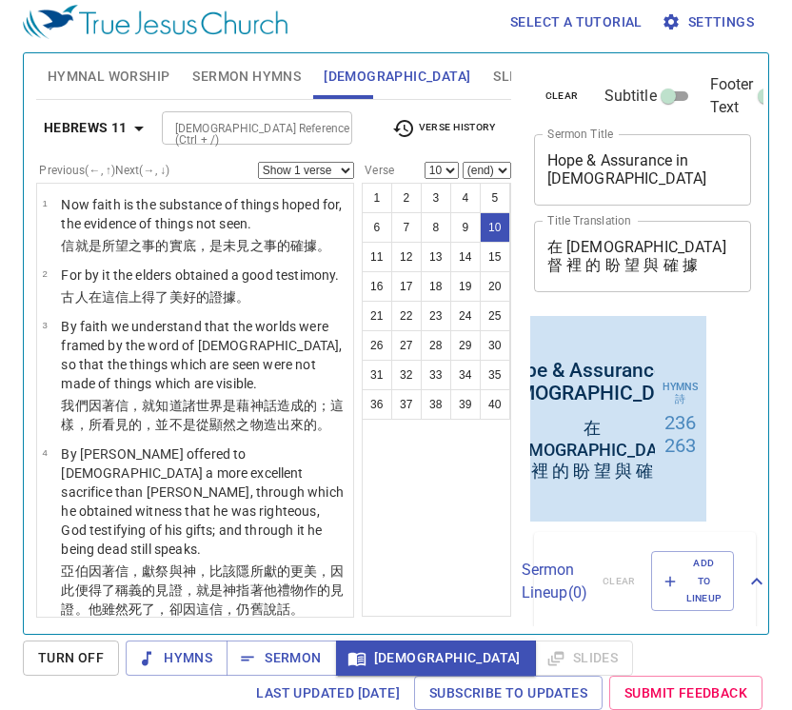
scroll to position [1069, 0]
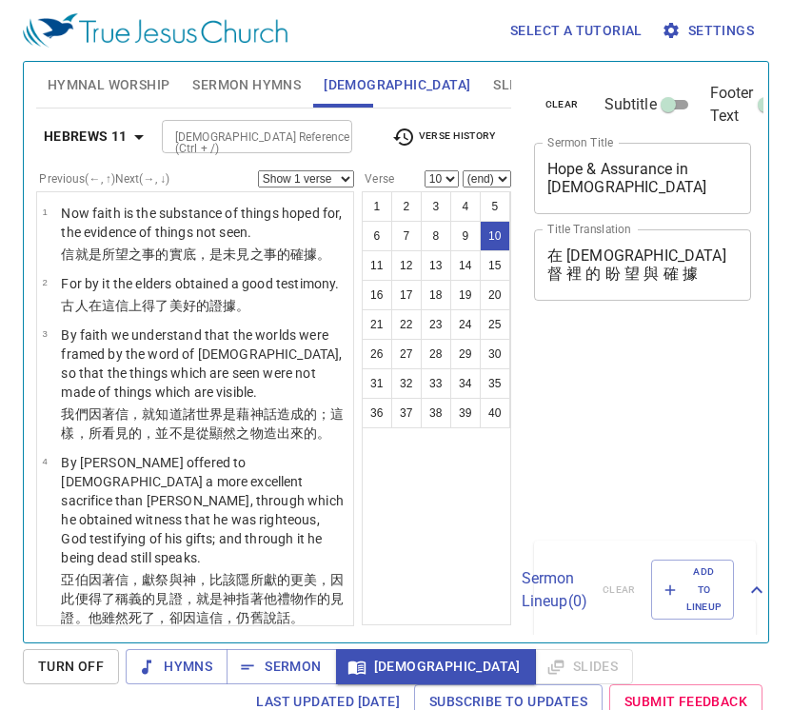
select select "10"
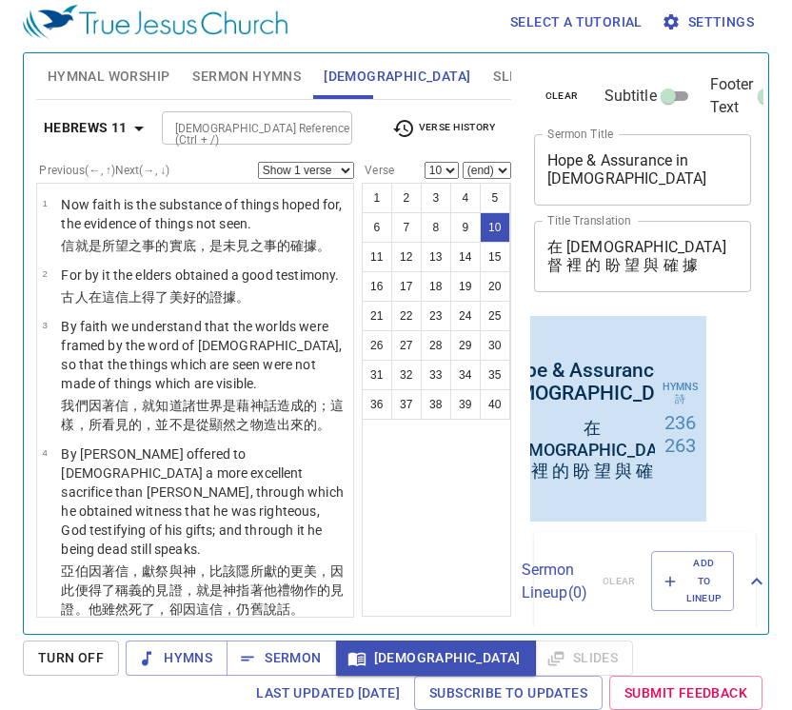
scroll to position [1069, 0]
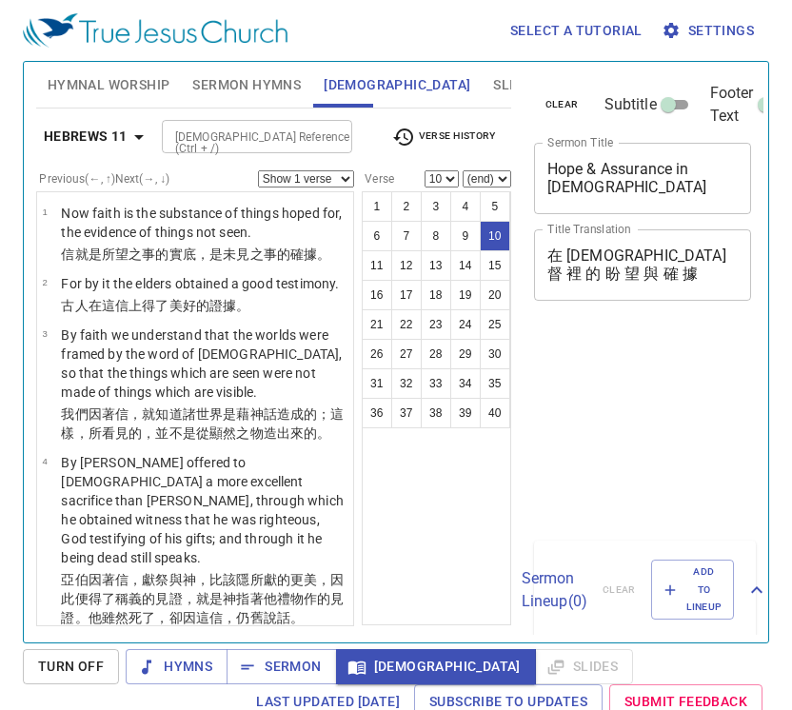
select select "10"
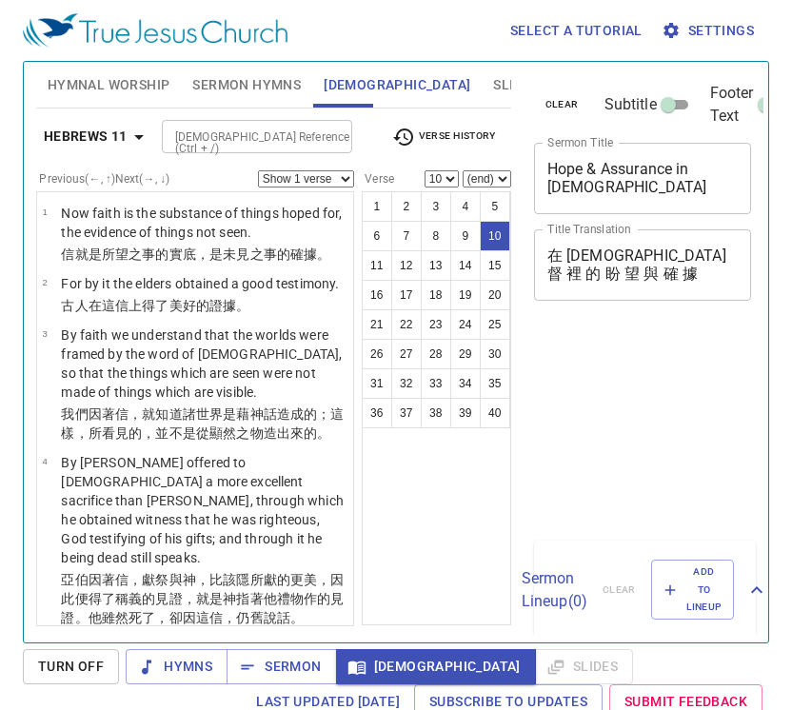
scroll to position [9, 0]
select select "10"
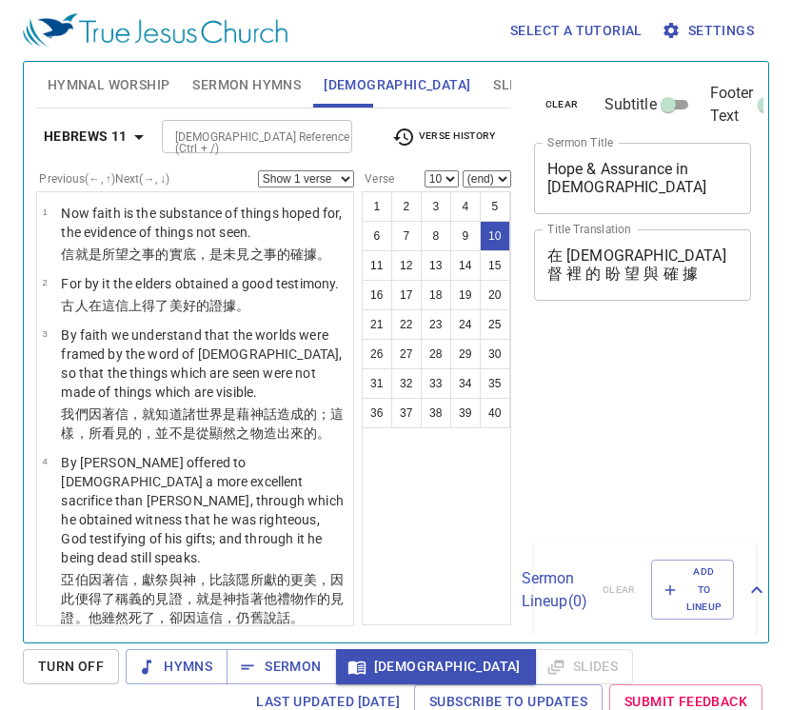
select select "10"
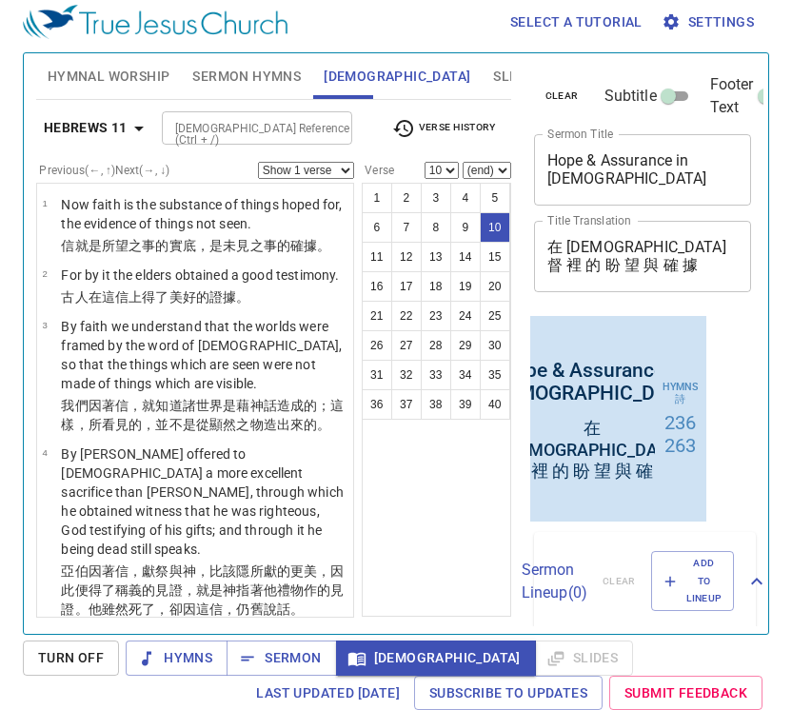
scroll to position [1069, 0]
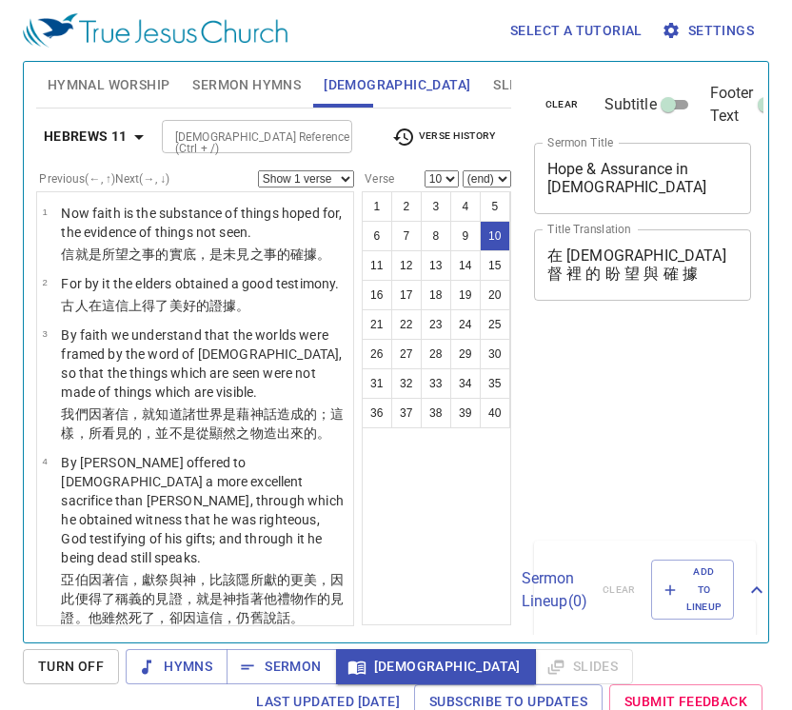
select select "10"
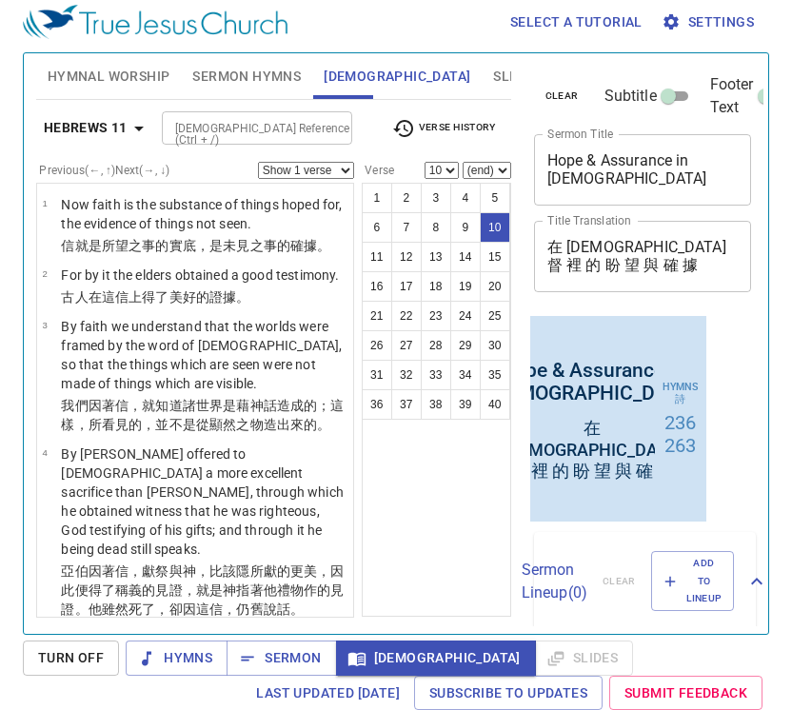
scroll to position [1069, 0]
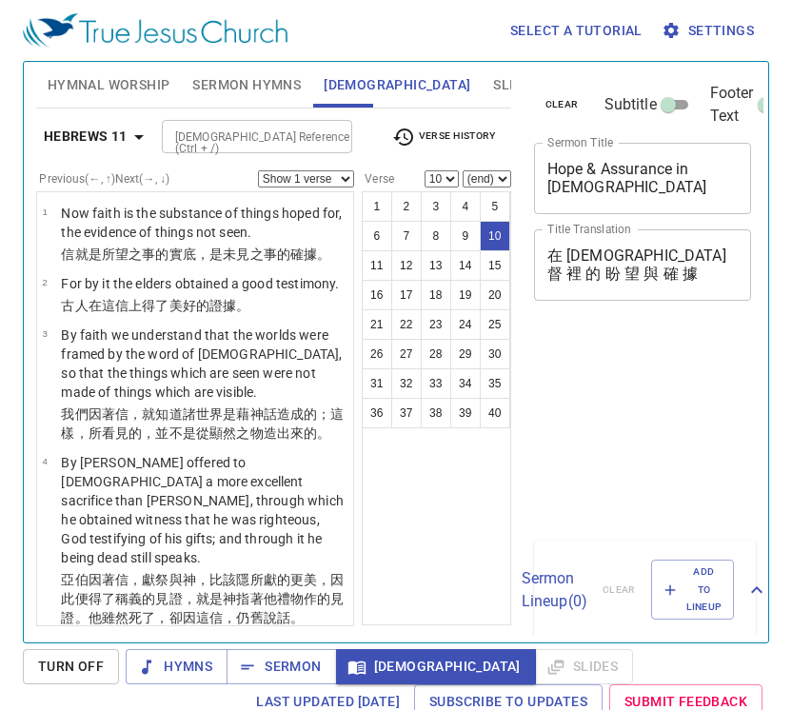
select select "10"
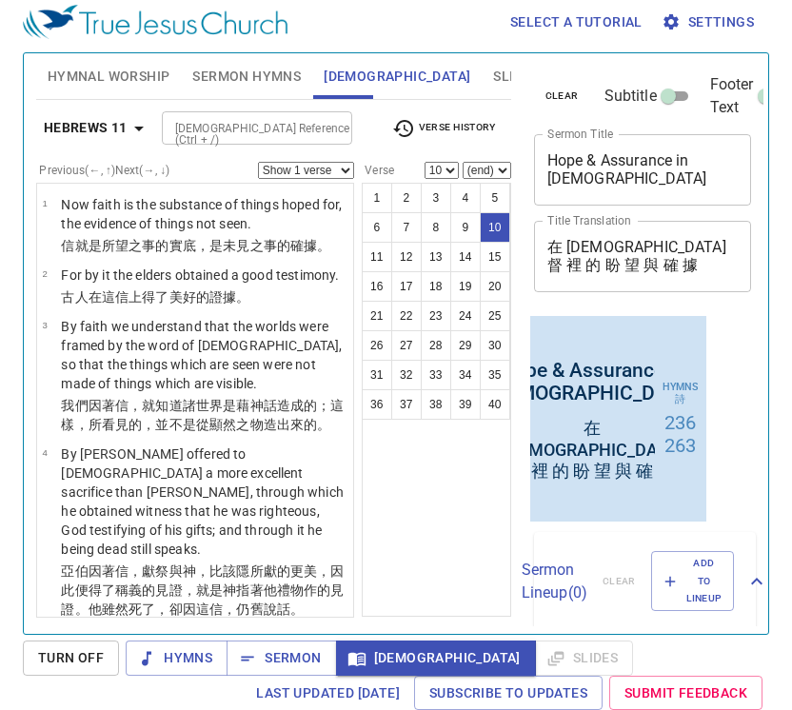
scroll to position [1069, 0]
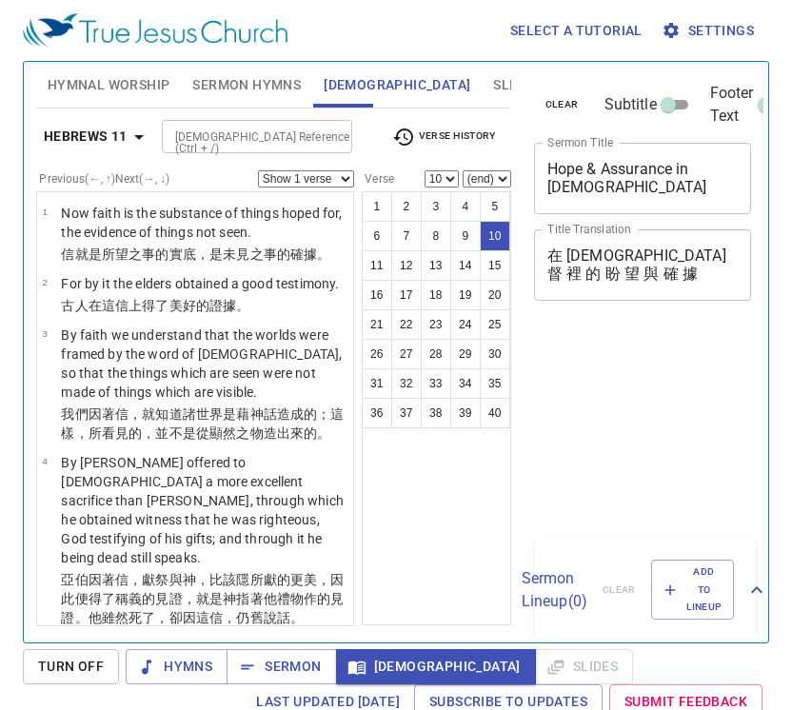
select select "10"
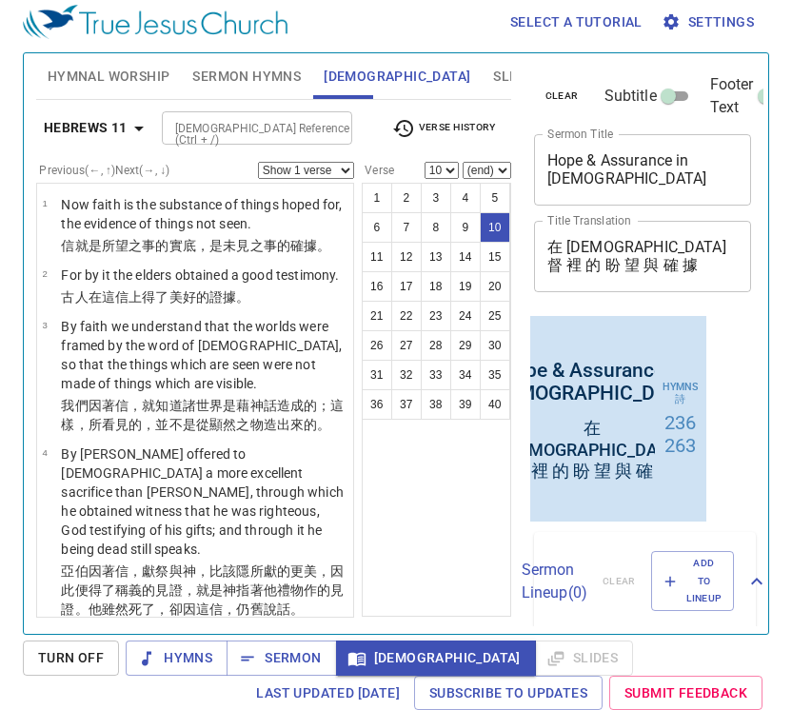
scroll to position [1069, 0]
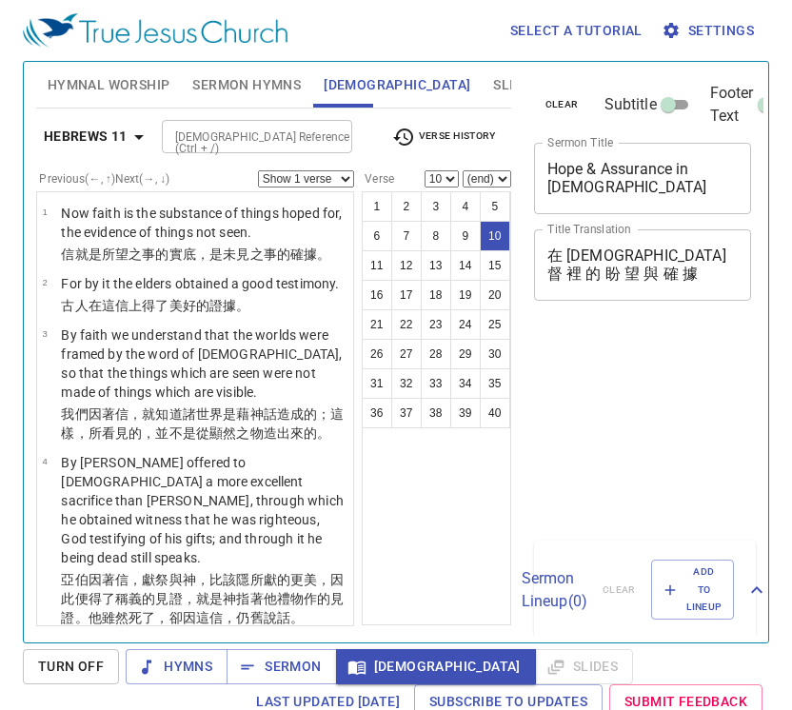
select select "10"
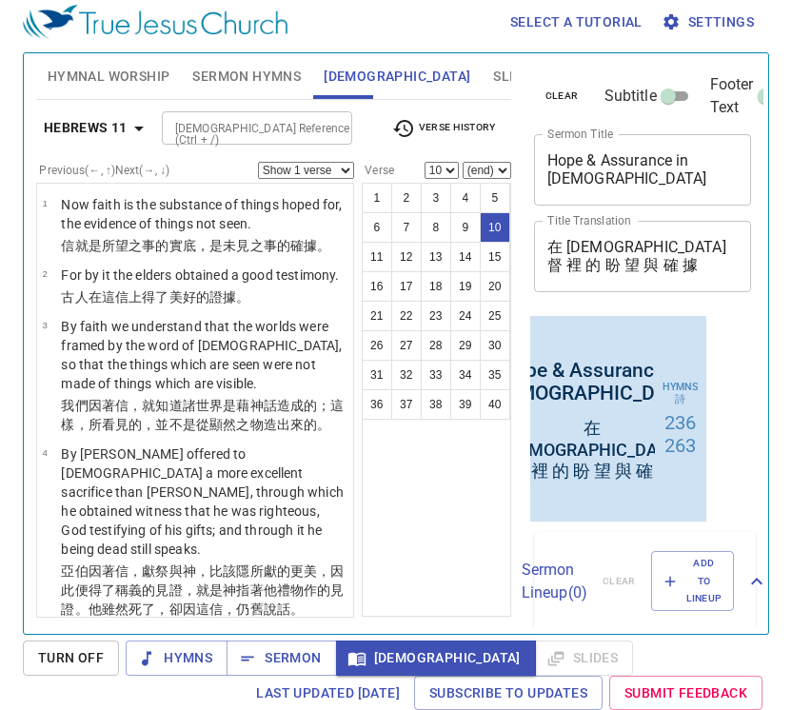
scroll to position [1069, 0]
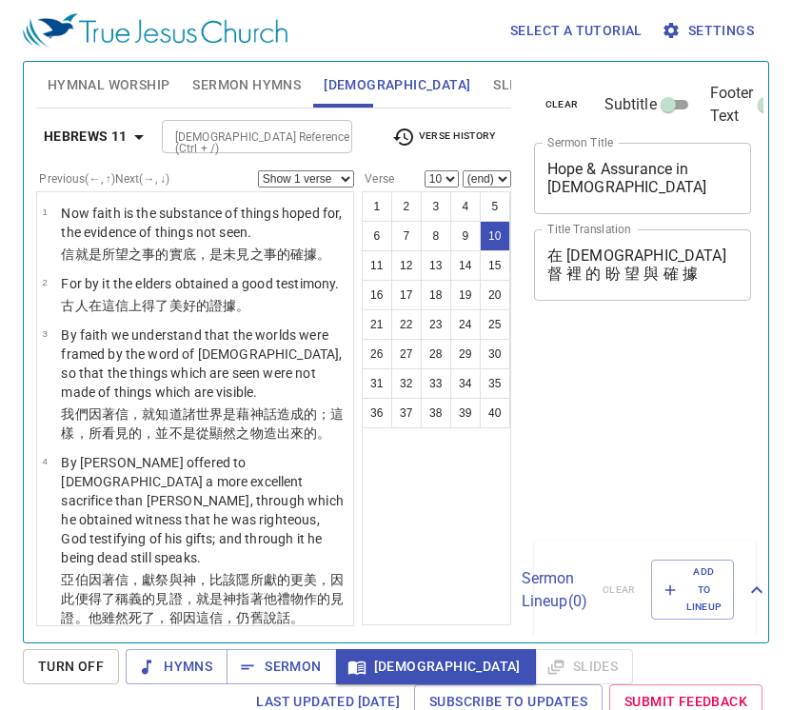
select select "10"
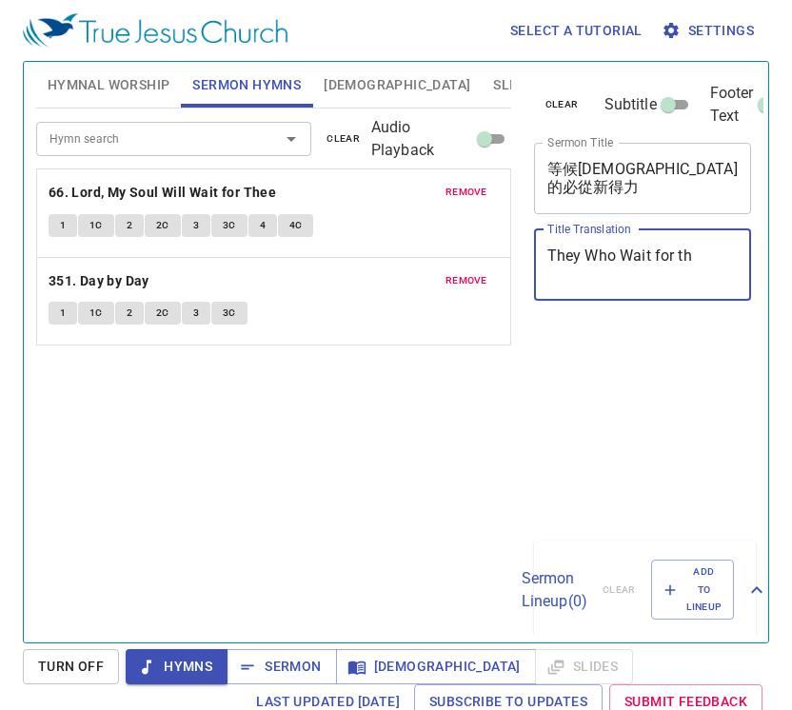
scroll to position [9, 0]
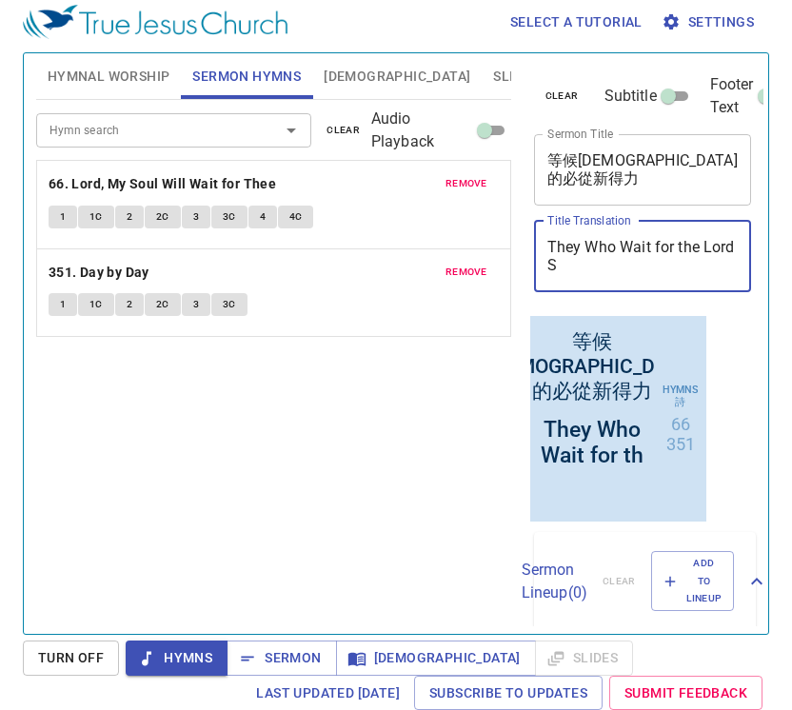
type textarea "They Who Wait for the Lord Sh"
click at [695, 244] on textarea "They Who Wait for the Lord Sh" at bounding box center [642, 256] width 191 height 36
